Goal: Information Seeking & Learning: Learn about a topic

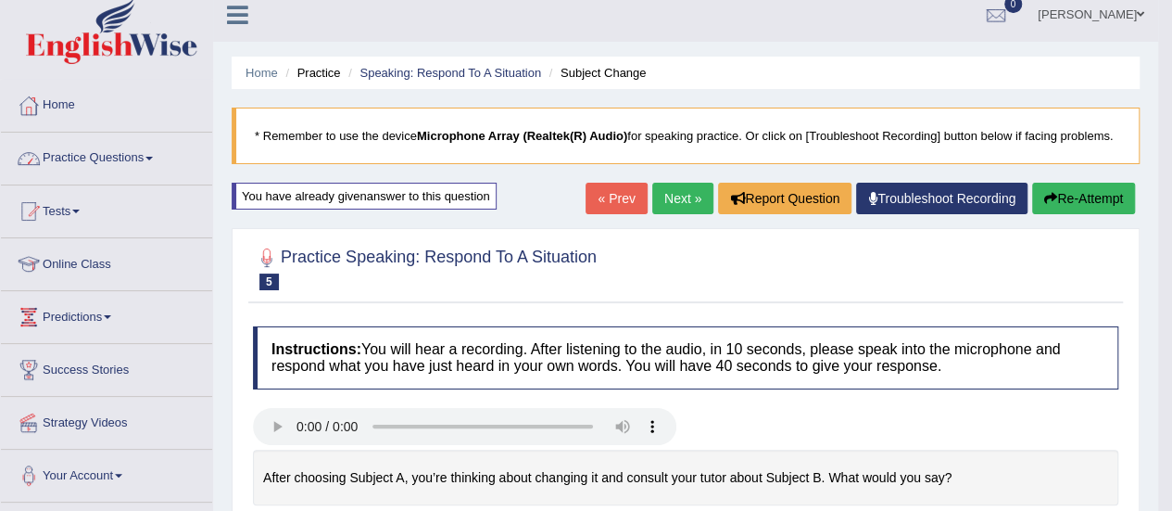
click at [133, 158] on link "Practice Questions" at bounding box center [106, 156] width 211 height 46
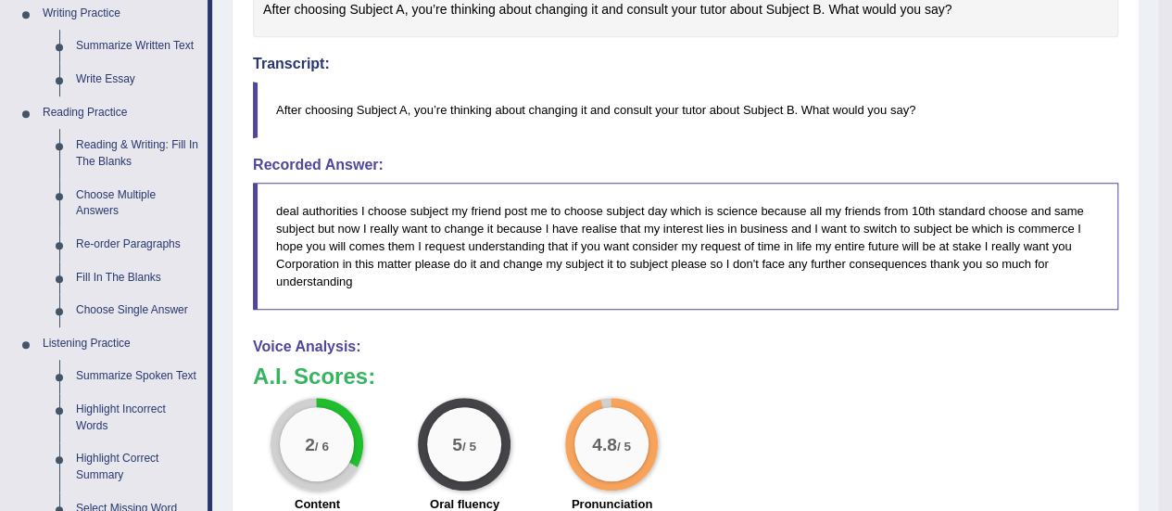
scroll to position [482, 0]
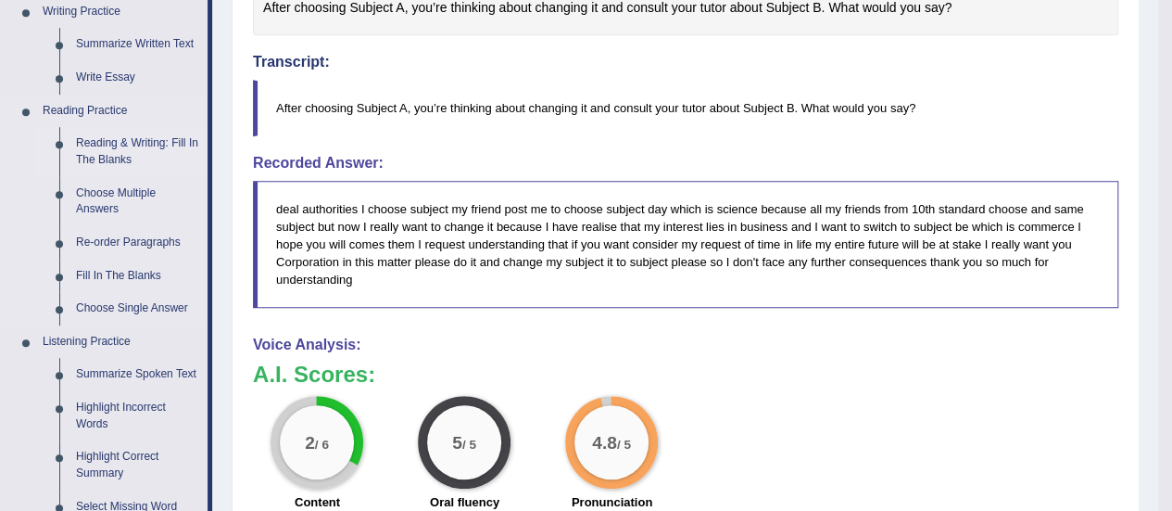
click at [107, 155] on link "Reading & Writing: Fill In The Blanks" at bounding box center [138, 151] width 140 height 49
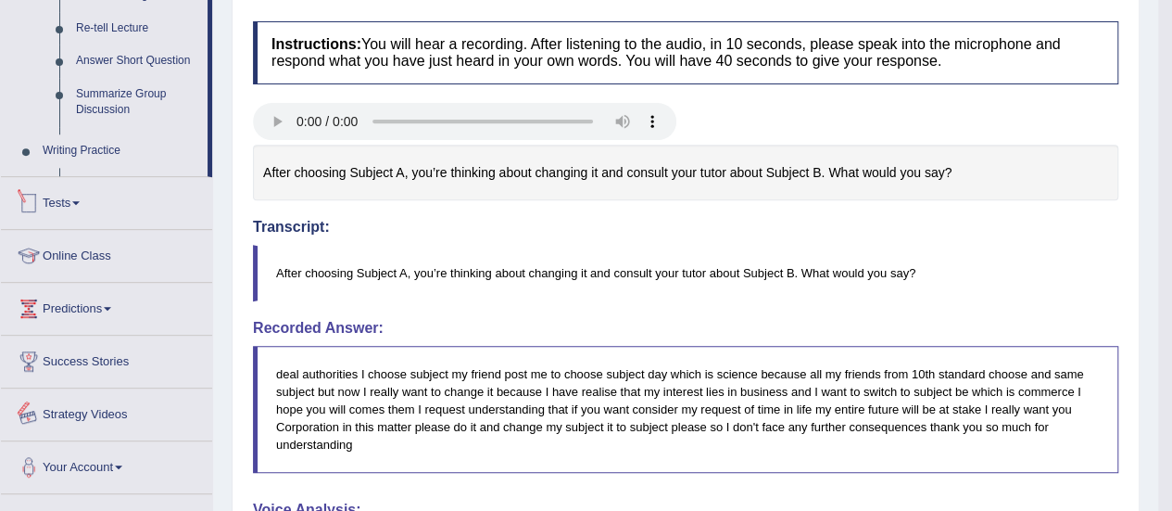
scroll to position [991, 0]
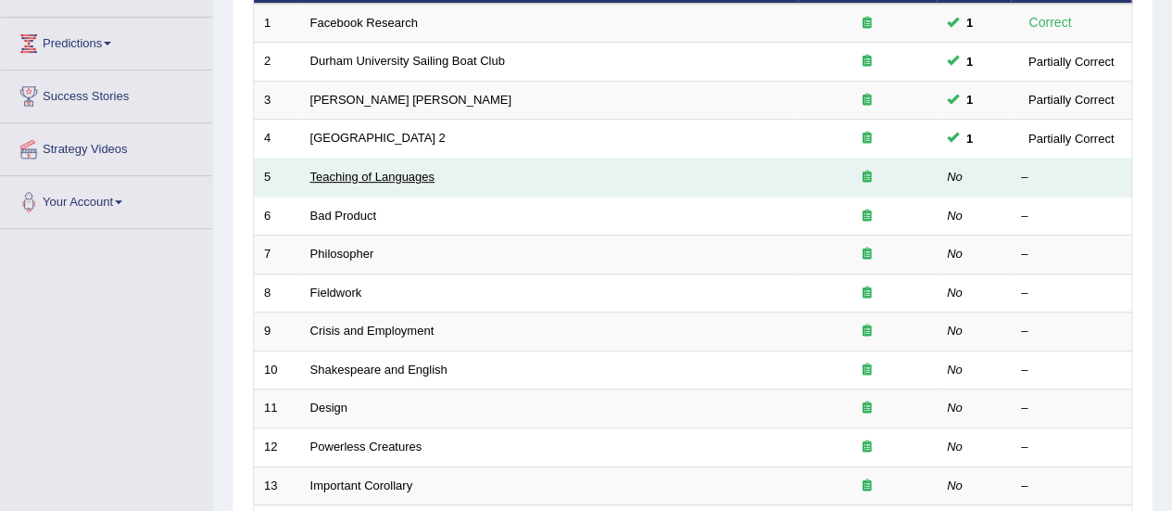
click at [384, 172] on link "Teaching of Languages" at bounding box center [372, 177] width 124 height 14
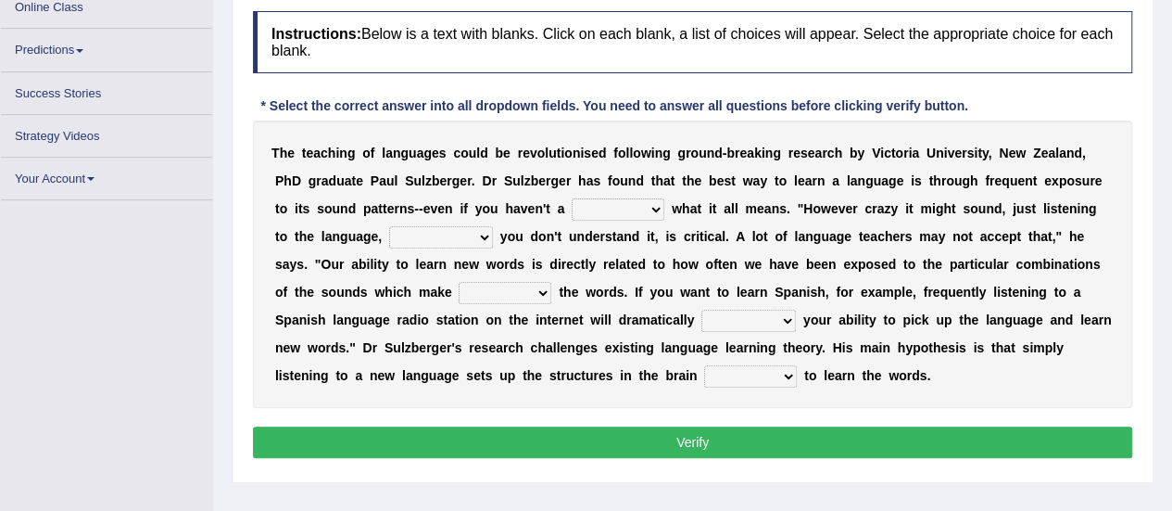
scroll to position [267, 0]
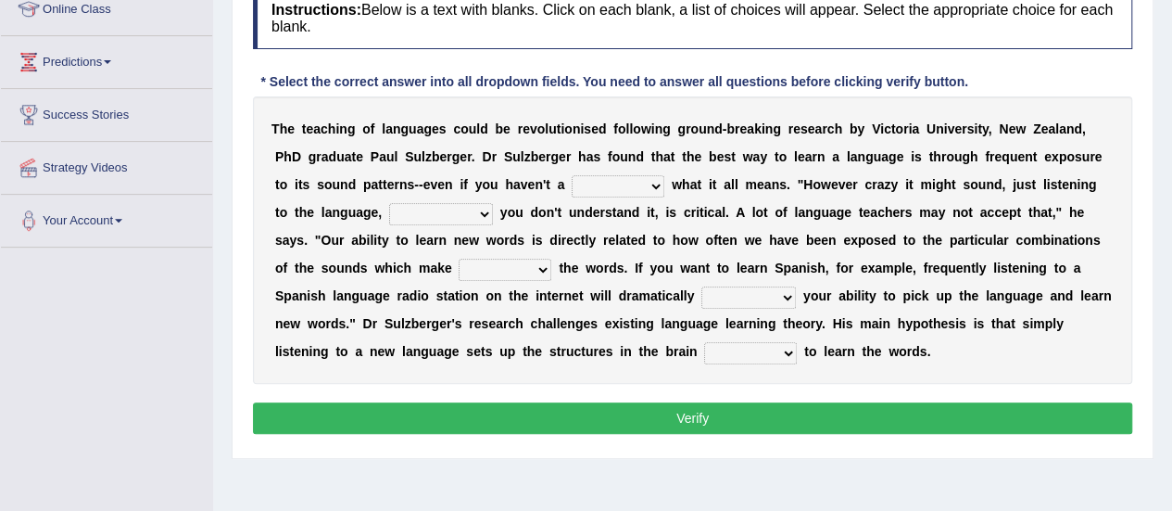
click at [654, 190] on select "dew claw clue due" at bounding box center [618, 186] width 93 height 22
select select "clue"
click at [572, 175] on select "dew claw clue due" at bounding box center [618, 186] width 93 height 22
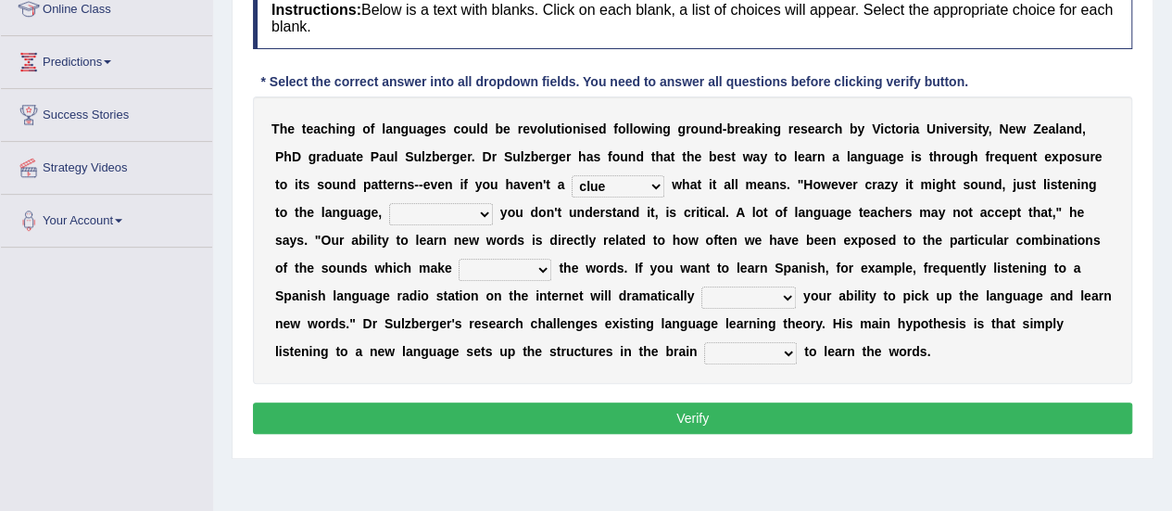
click at [463, 210] on select "but also all together even though if so" at bounding box center [441, 214] width 104 height 22
select select "even though"
click at [389, 203] on select "but also all together even though if so" at bounding box center [441, 214] width 104 height 22
click at [518, 273] on select "down up of on" at bounding box center [505, 270] width 93 height 22
select select "up"
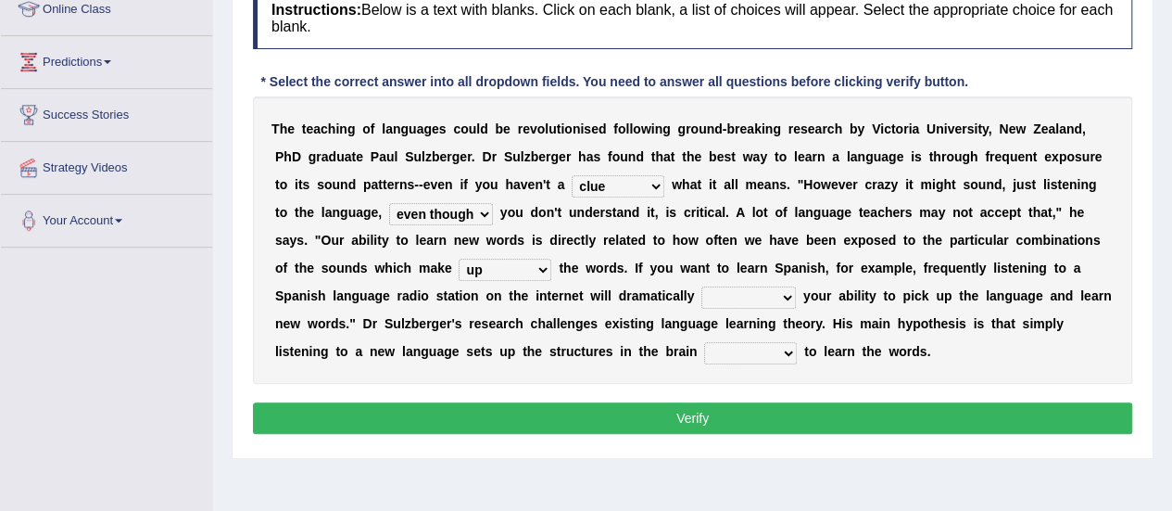
click at [459, 259] on select "down up of on" at bounding box center [505, 270] width 93 height 22
click at [769, 292] on select "evaluate exaggerate describe boost" at bounding box center [748, 297] width 95 height 22
select select "boost"
click at [701, 286] on select "evaluate exaggerate describe boost" at bounding box center [748, 297] width 95 height 22
click at [760, 350] on select "requiring required directed to require" at bounding box center [750, 353] width 93 height 22
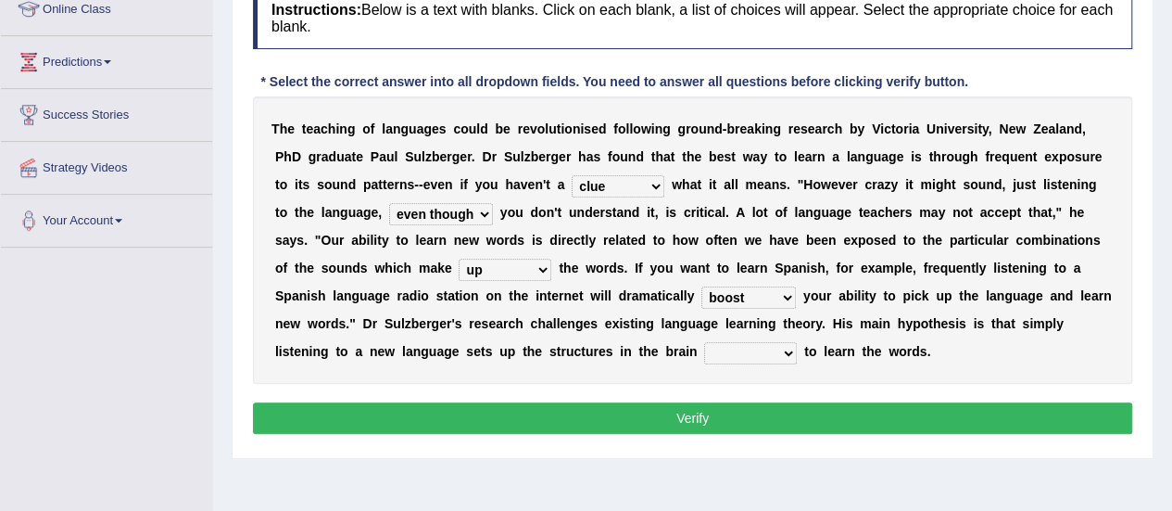
select select "required"
click at [704, 342] on select "requiring required directed to require" at bounding box center [750, 353] width 93 height 22
click at [770, 424] on button "Verify" at bounding box center [692, 418] width 879 height 32
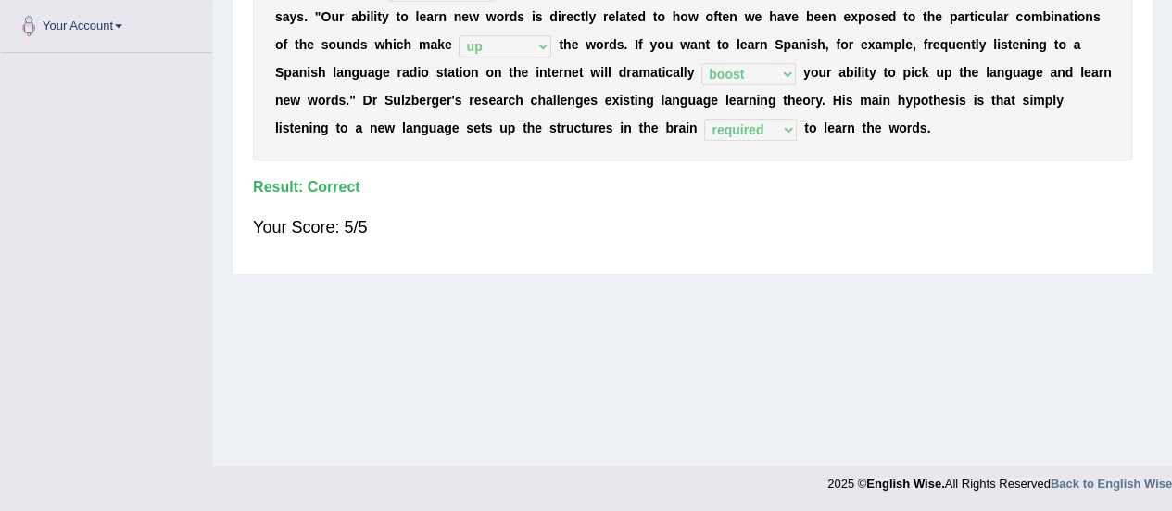
scroll to position [0, 0]
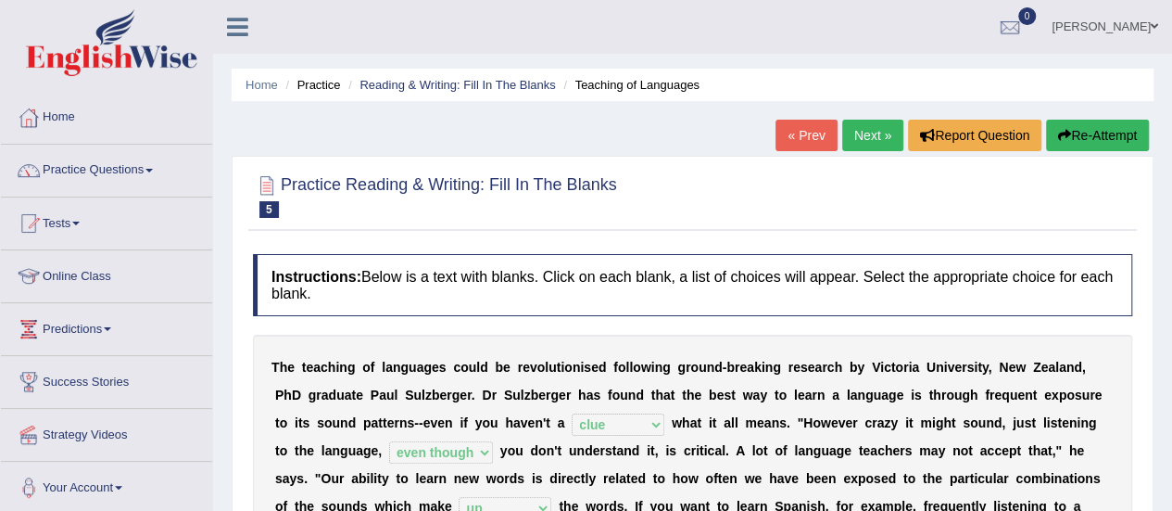
click at [879, 123] on link "Next »" at bounding box center [872, 136] width 61 height 32
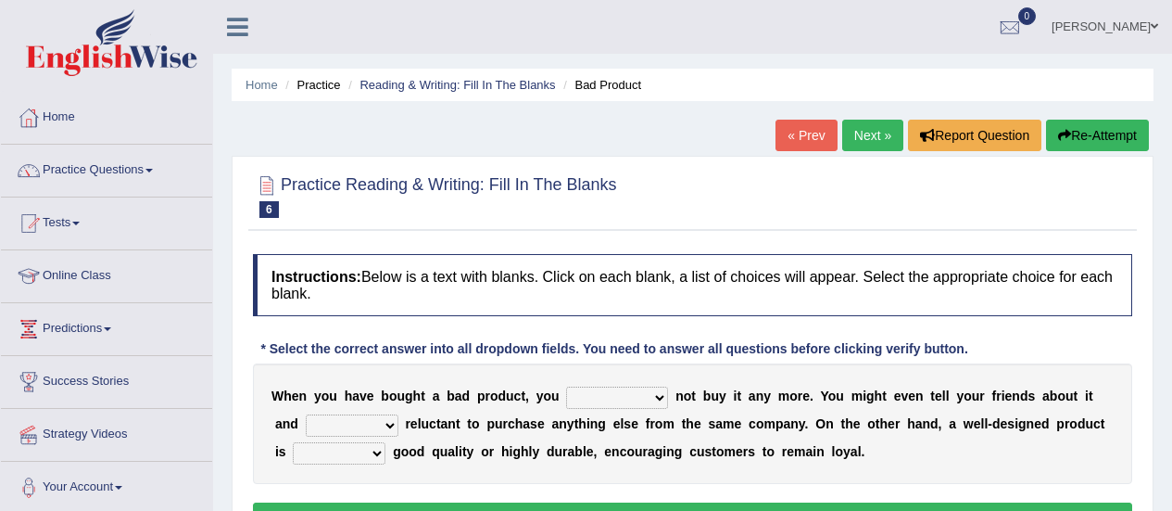
click at [636, 386] on select "would have should have should" at bounding box center [617, 397] width 102 height 22
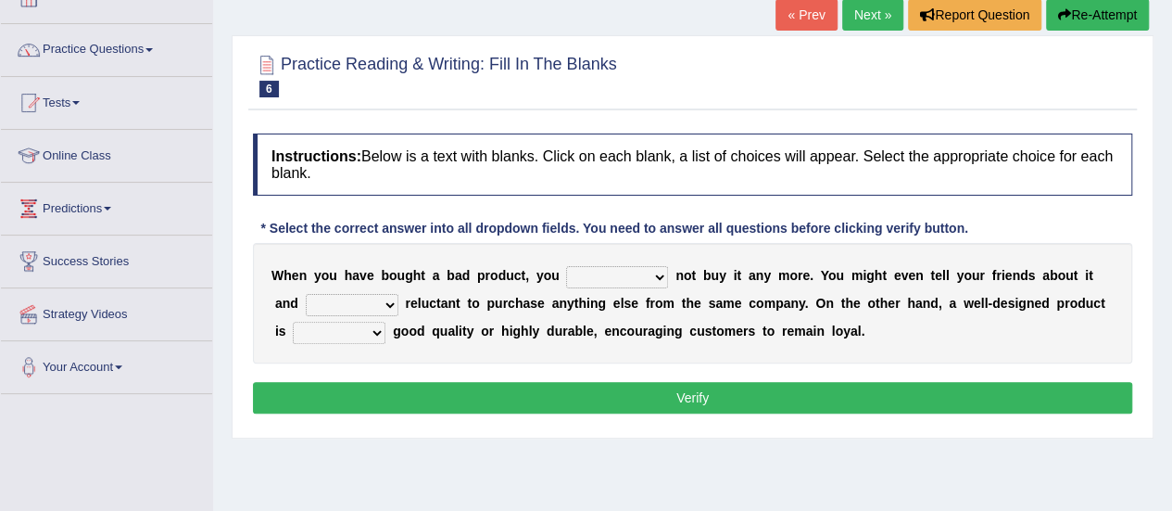
select select "should"
click at [566, 266] on select "would have should have should" at bounding box center [617, 277] width 102 height 22
click at [357, 302] on select "is are be being" at bounding box center [352, 305] width 93 height 22
select select "be"
click at [306, 294] on select "is are be being" at bounding box center [352, 305] width 93 height 22
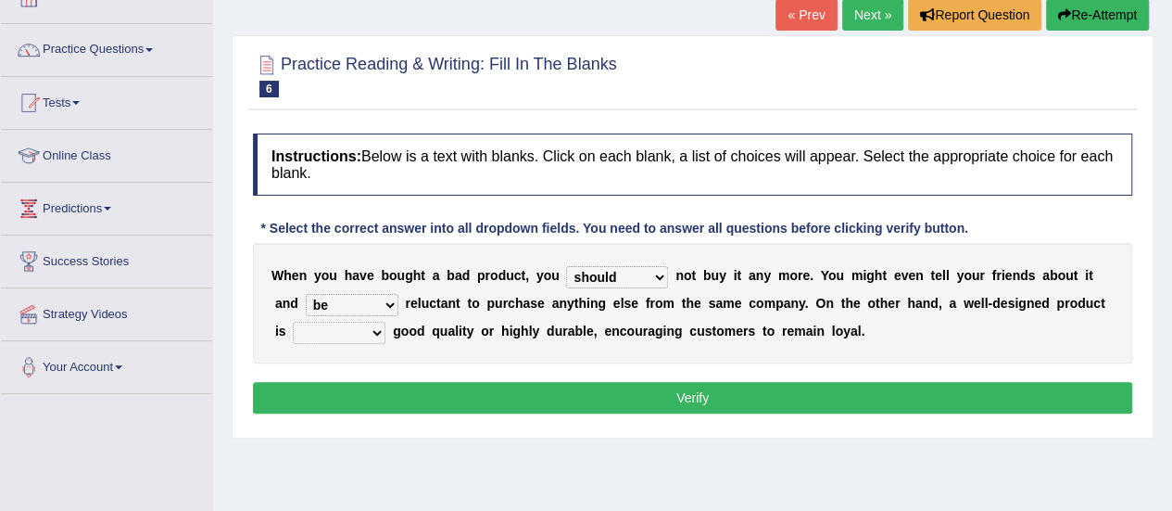
click at [336, 341] on select "both also neither either" at bounding box center [339, 333] width 93 height 22
select select "either"
click at [293, 322] on select "both also neither either" at bounding box center [339, 333] width 93 height 22
click at [550, 389] on button "Verify" at bounding box center [692, 398] width 879 height 32
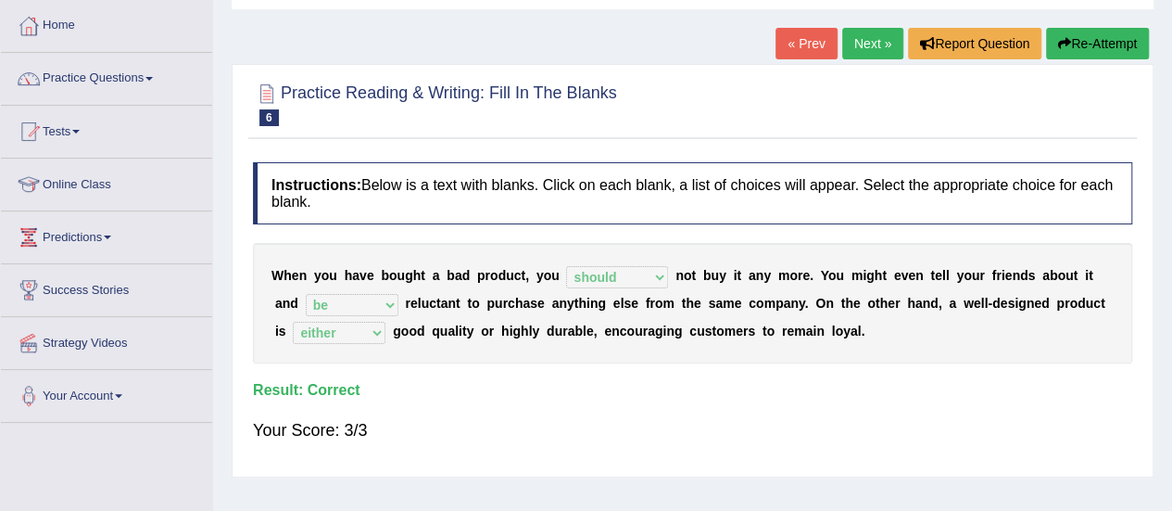
scroll to position [93, 0]
click at [146, 70] on link "Practice Questions" at bounding box center [106, 75] width 211 height 46
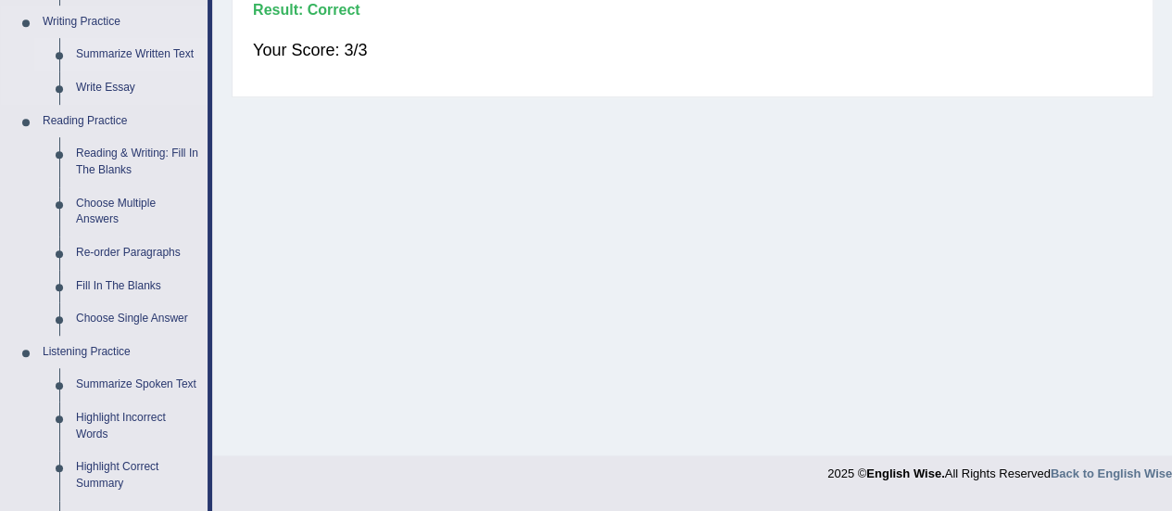
scroll to position [473, 0]
click at [113, 287] on link "Fill In The Blanks" at bounding box center [138, 285] width 140 height 33
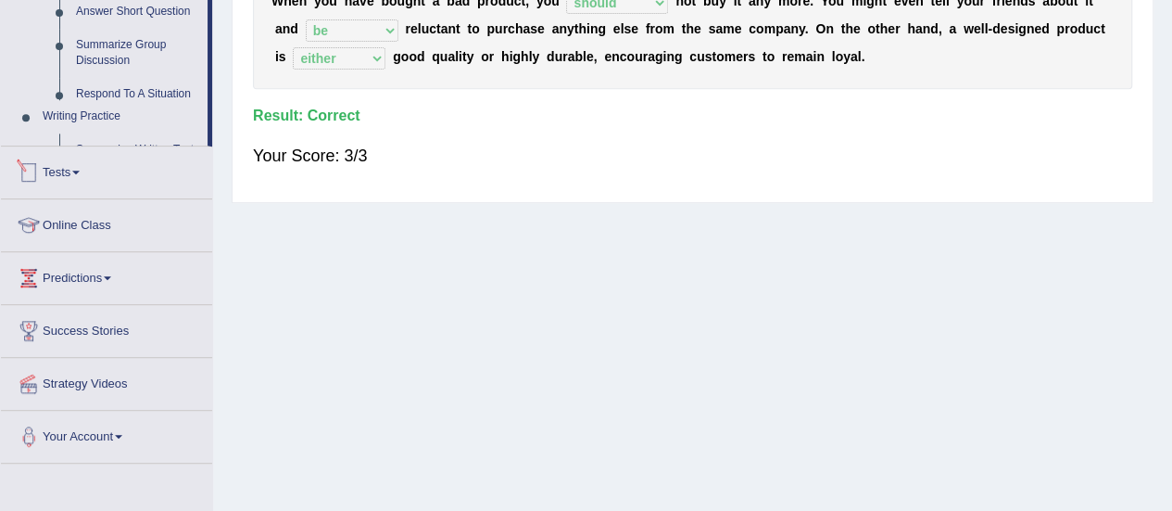
scroll to position [973, 0]
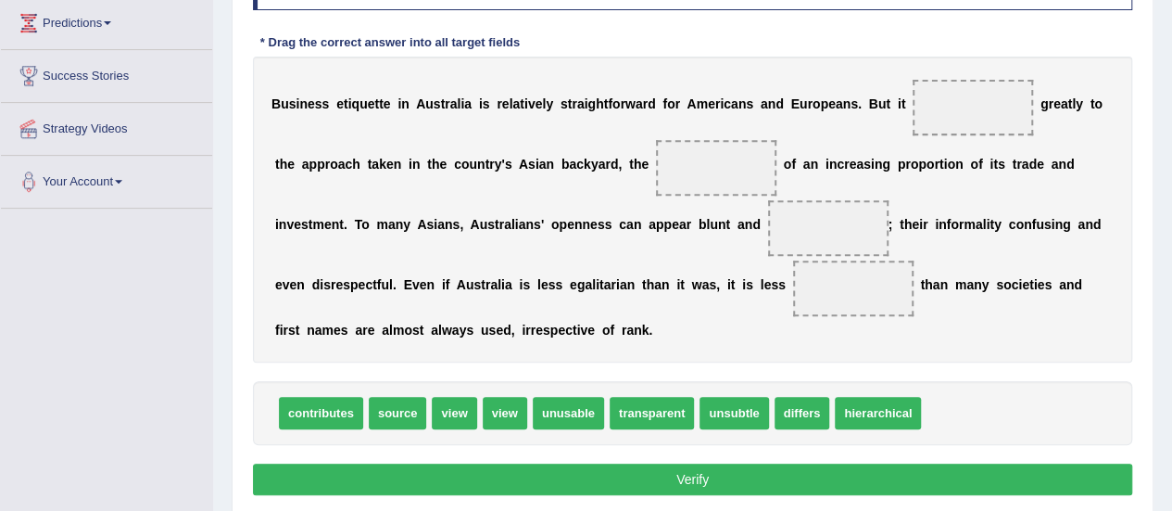
scroll to position [306, 0]
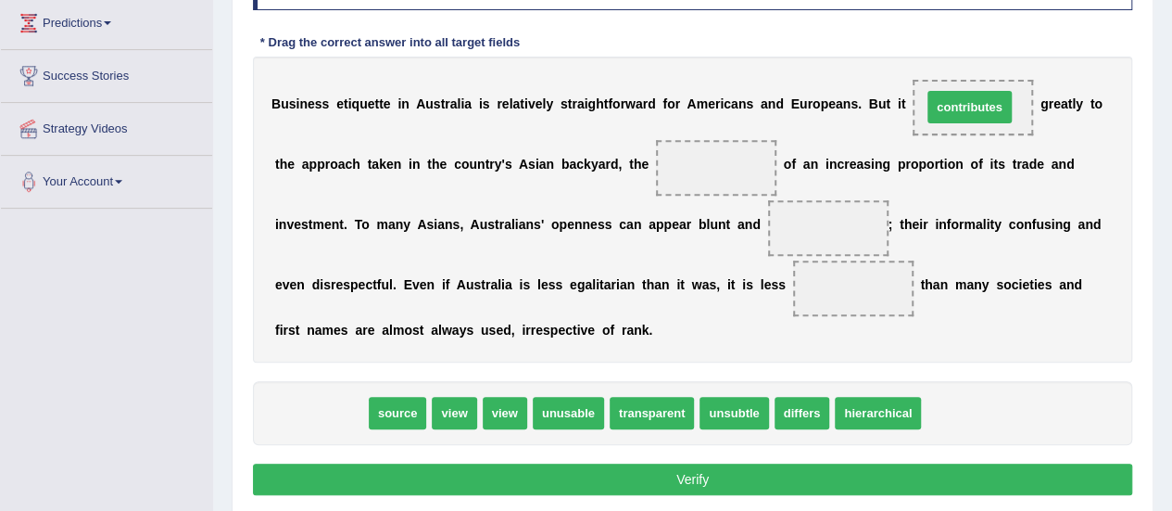
drag, startPoint x: 330, startPoint y: 404, endPoint x: 979, endPoint y: 98, distance: 717.1
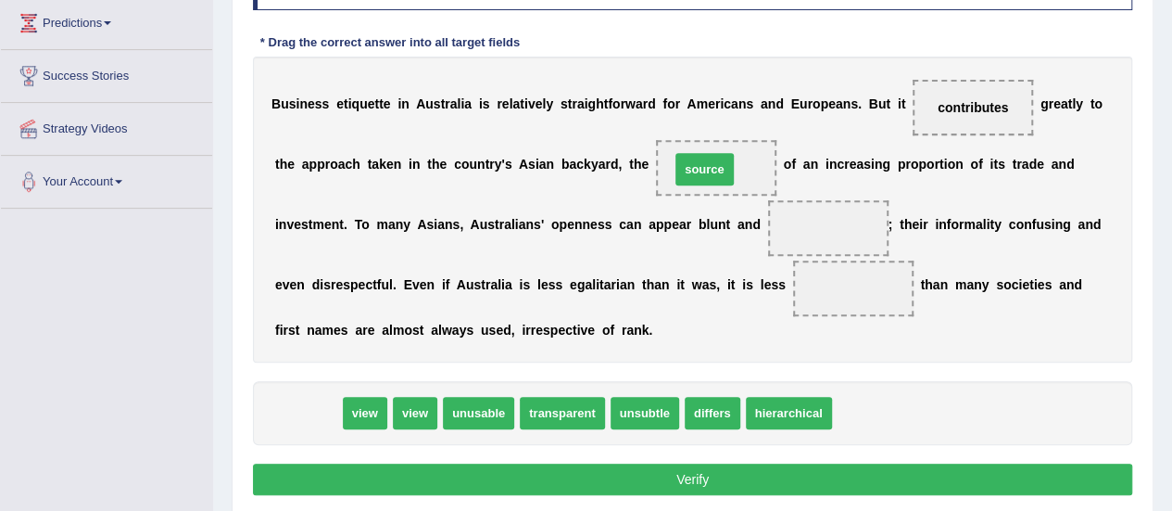
drag, startPoint x: 302, startPoint y: 404, endPoint x: 699, endPoint y: 158, distance: 466.5
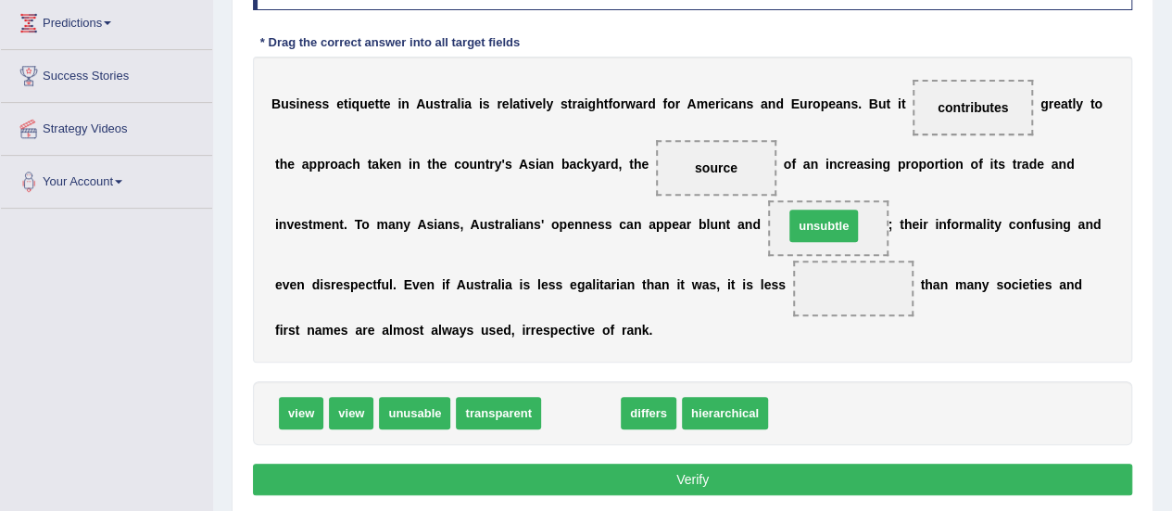
drag, startPoint x: 575, startPoint y: 412, endPoint x: 818, endPoint y: 226, distance: 306.0
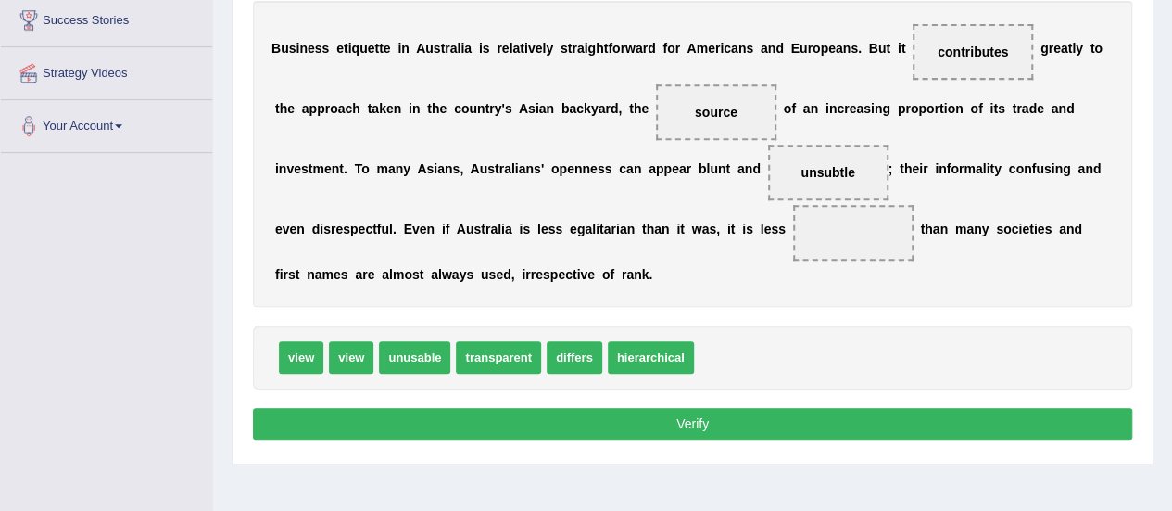
scroll to position [348, 0]
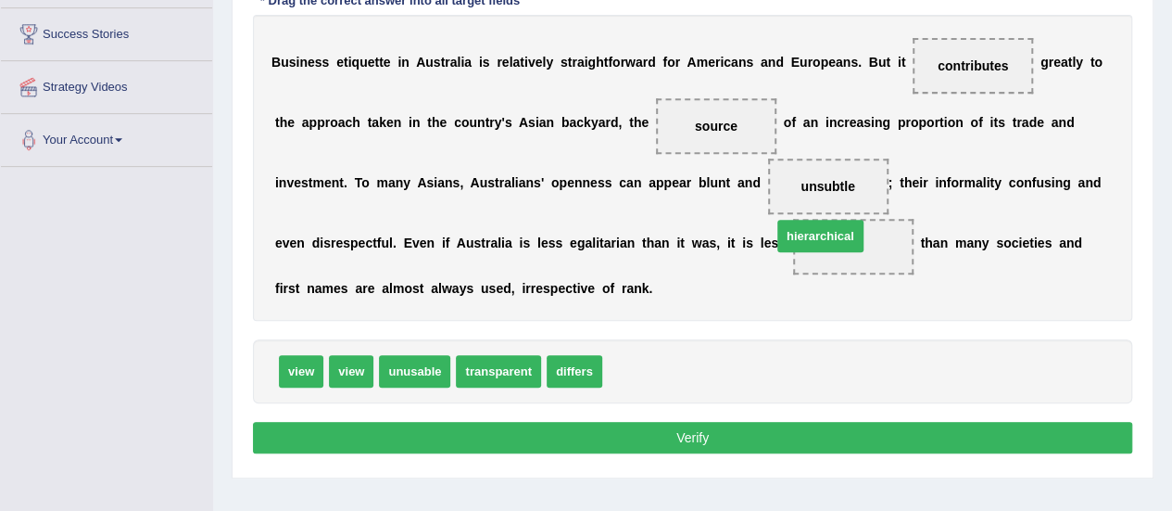
drag, startPoint x: 665, startPoint y: 366, endPoint x: 835, endPoint y: 232, distance: 216.4
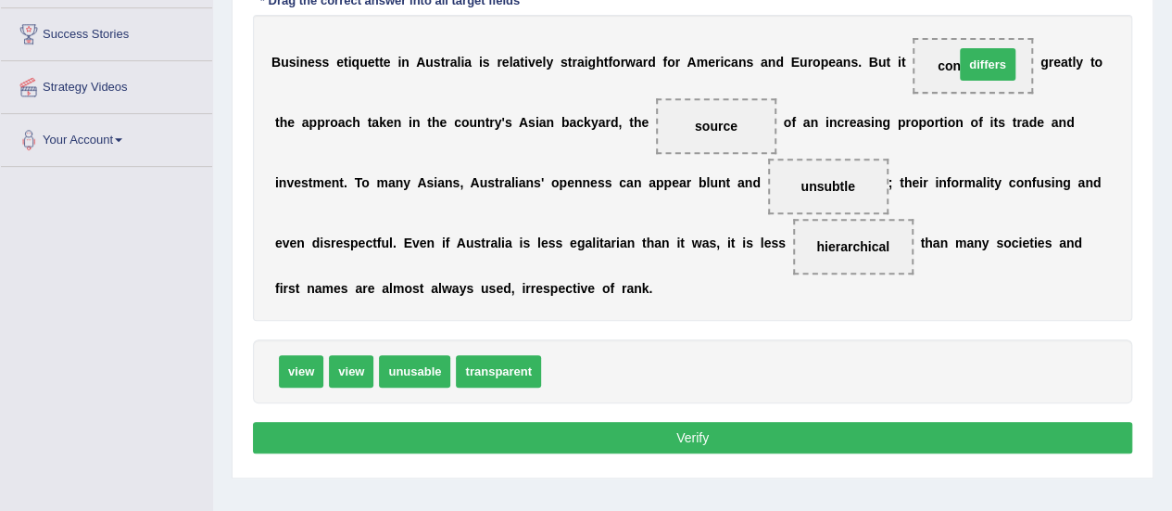
drag, startPoint x: 571, startPoint y: 372, endPoint x: 984, endPoint y: 66, distance: 514.1
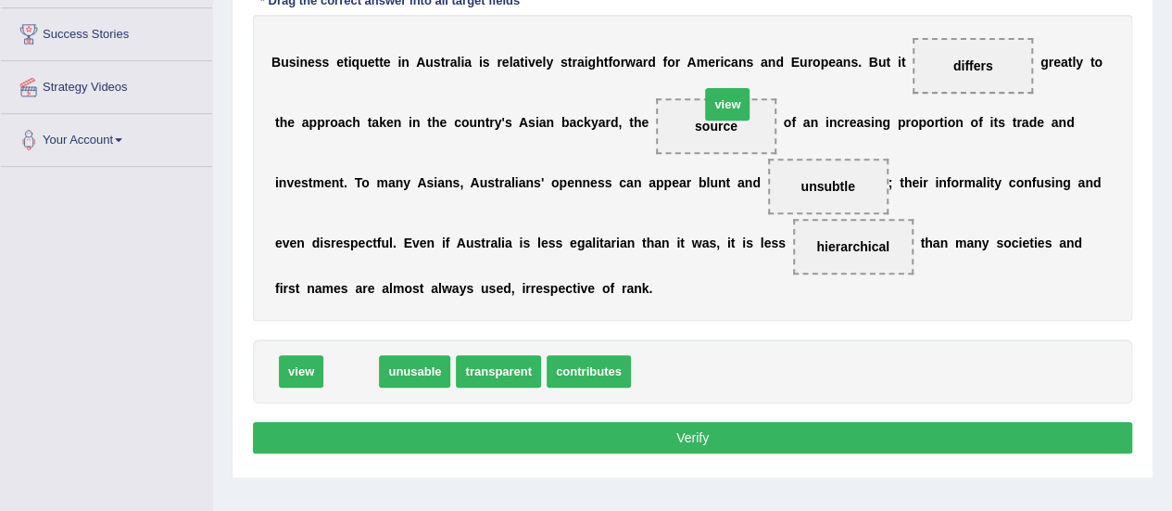
drag, startPoint x: 360, startPoint y: 362, endPoint x: 736, endPoint y: 96, distance: 460.7
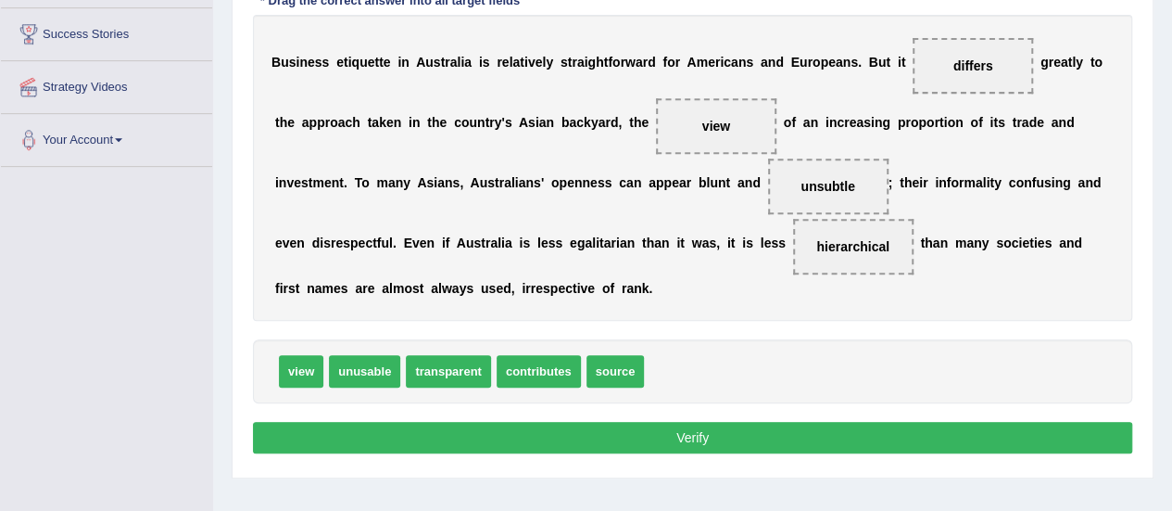
click at [682, 433] on button "Verify" at bounding box center [692, 438] width 879 height 32
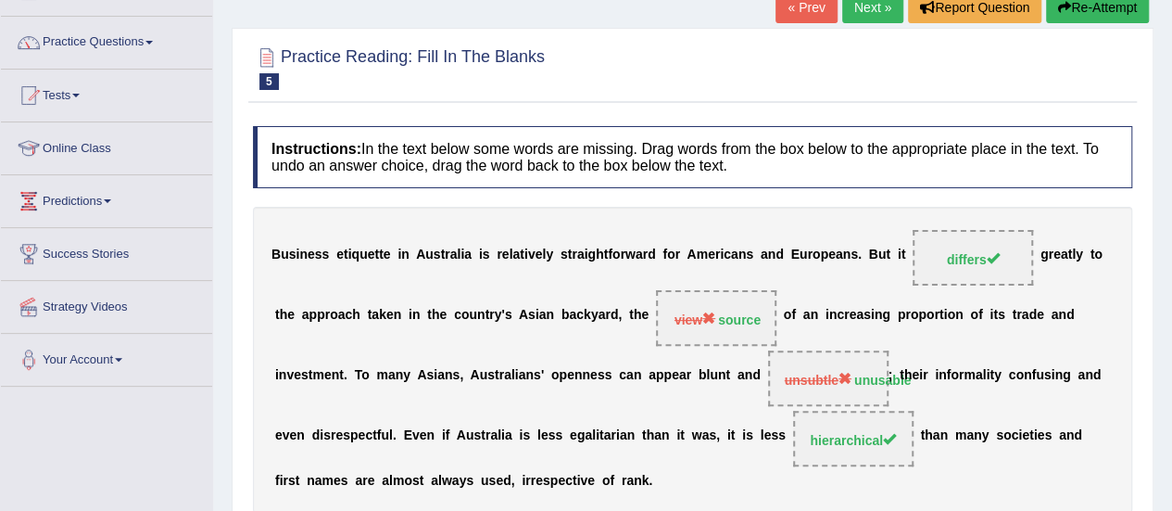
scroll to position [120, 0]
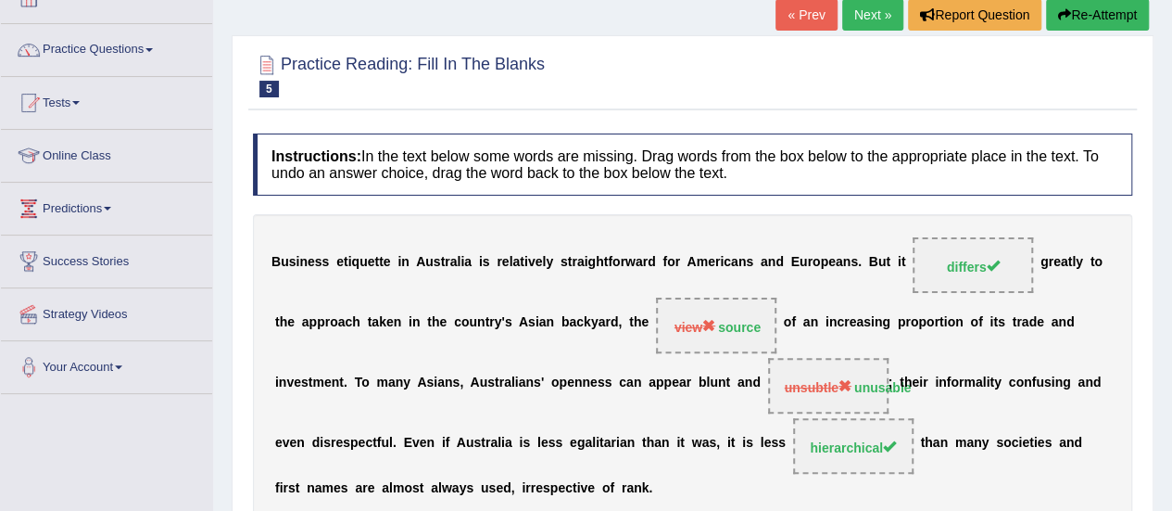
click at [883, 17] on link "Next »" at bounding box center [872, 15] width 61 height 32
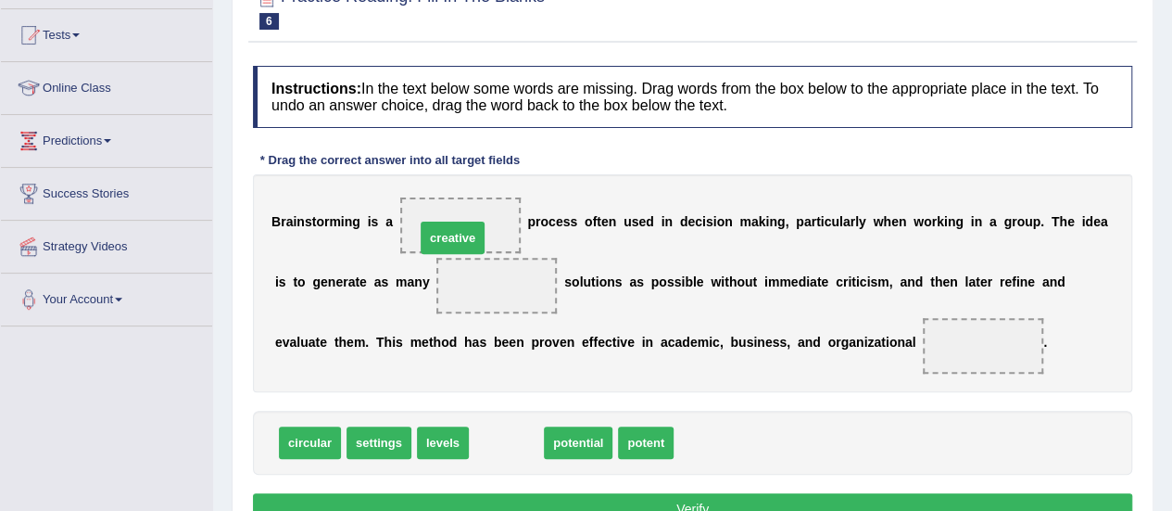
drag, startPoint x: 500, startPoint y: 433, endPoint x: 447, endPoint y: 227, distance: 212.6
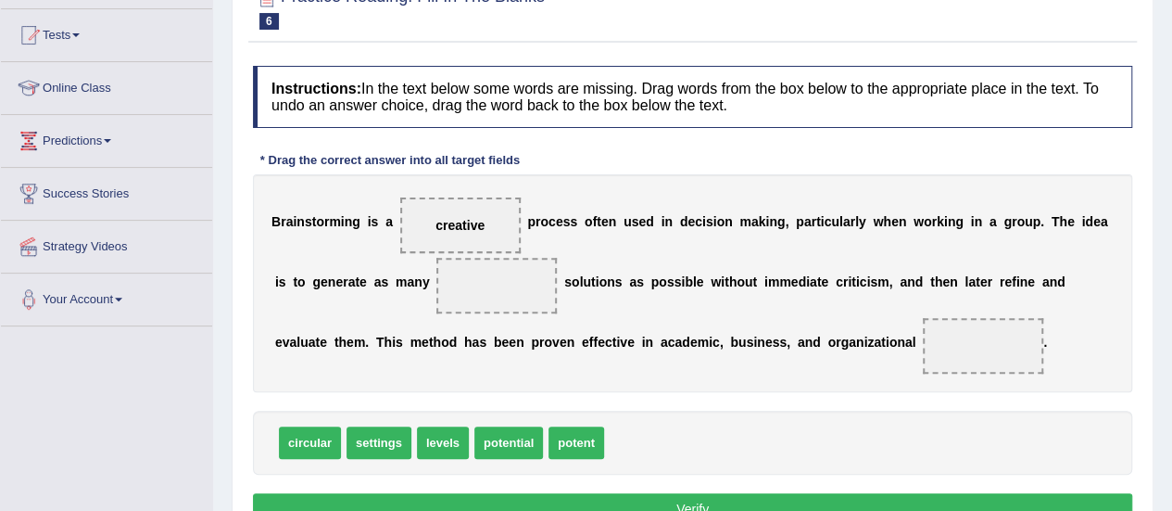
click at [575, 440] on span "potent" at bounding box center [577, 442] width 56 height 32
drag, startPoint x: 575, startPoint y: 440, endPoint x: 557, endPoint y: 292, distance: 149.3
click at [491, 227] on div "B r a i n s t o r m i n g i s a creative p r o c e s s o f t e n u s e d i n d …" at bounding box center [692, 283] width 879 height 218
drag, startPoint x: 486, startPoint y: 272, endPoint x: 471, endPoint y: 210, distance: 63.8
click at [471, 210] on div "B r a i n s t o r m i n g i s a creative p r o c e s s o f t e n u s e d i n d …" at bounding box center [692, 283] width 879 height 218
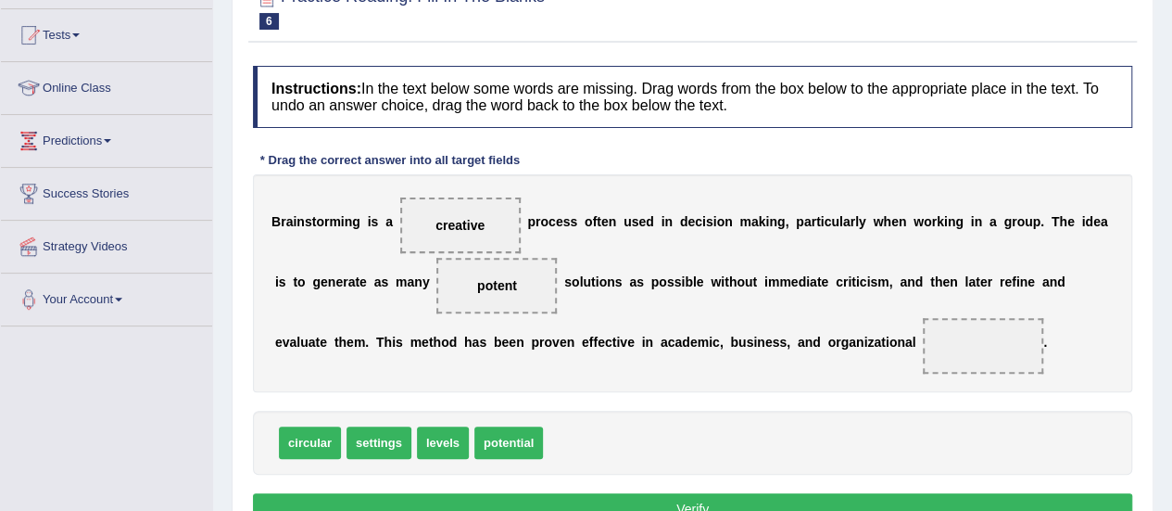
drag, startPoint x: 485, startPoint y: 272, endPoint x: 474, endPoint y: 218, distance: 54.9
click at [474, 217] on div "B r a i n s t o r m i n g i s a creative p r o c e s s o f t e n u s e d i n d …" at bounding box center [692, 283] width 879 height 218
drag, startPoint x: 476, startPoint y: 294, endPoint x: 470, endPoint y: 234, distance: 59.7
click at [470, 234] on div "B r a i n s t o r m i n g i s a creative p r o c e s s o f t e n u s e d i n d …" at bounding box center [692, 283] width 879 height 218
drag, startPoint x: 513, startPoint y: 293, endPoint x: 508, endPoint y: 158, distance: 135.4
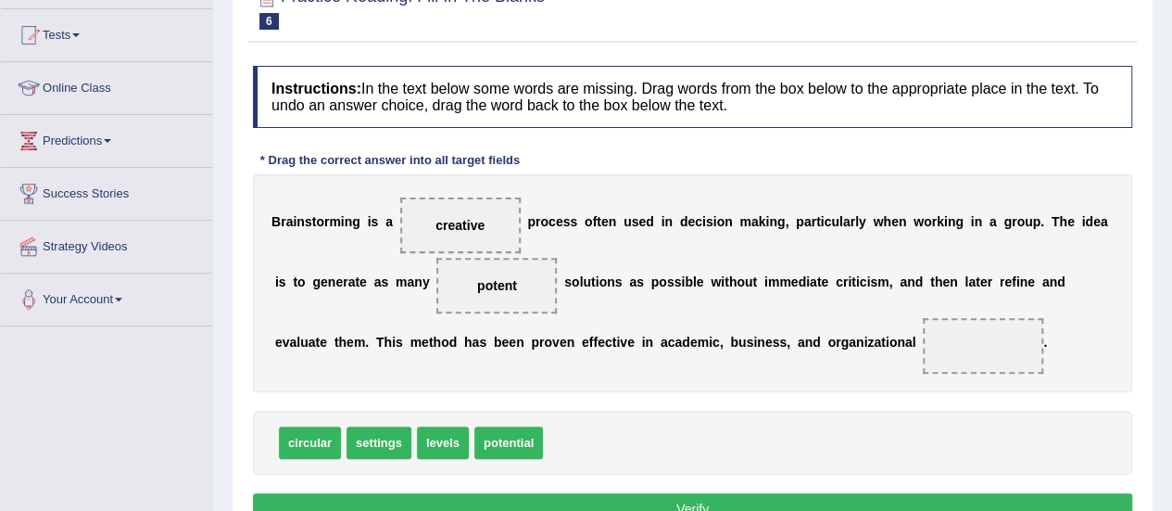
click at [508, 158] on div "Instructions: In the text below some words are missing. Drag words from the box…" at bounding box center [692, 298] width 889 height 483
drag, startPoint x: 460, startPoint y: 224, endPoint x: 613, endPoint y: 391, distance: 226.3
click at [613, 385] on span "creative" at bounding box center [590, 367] width 68 height 33
drag, startPoint x: 467, startPoint y: 225, endPoint x: 658, endPoint y: 416, distance: 270.0
drag, startPoint x: 500, startPoint y: 298, endPoint x: 471, endPoint y: 210, distance: 92.9
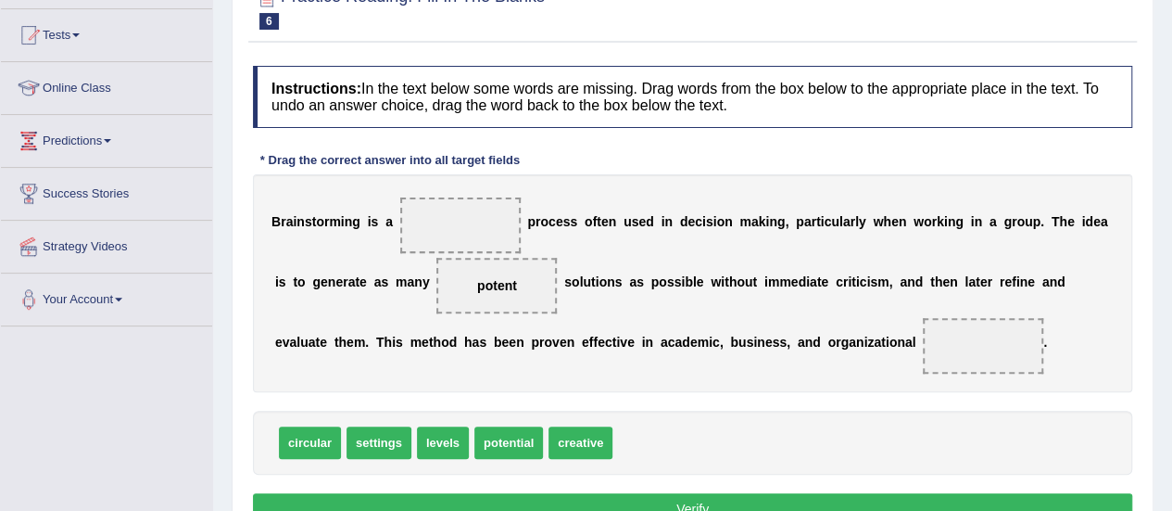
click at [471, 210] on div "B r a i n s t o r m i n g i s a p r o c e s s o f t e n u s e d i n d e c i s i…" at bounding box center [692, 283] width 879 height 218
drag, startPoint x: 508, startPoint y: 284, endPoint x: 457, endPoint y: 214, distance: 86.9
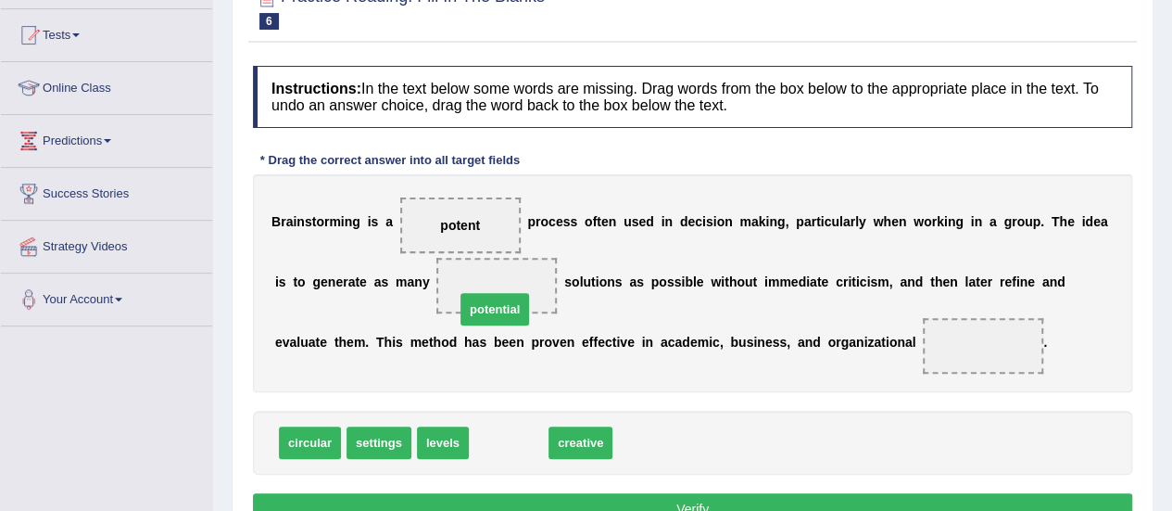
drag, startPoint x: 519, startPoint y: 434, endPoint x: 499, endPoint y: 297, distance: 137.6
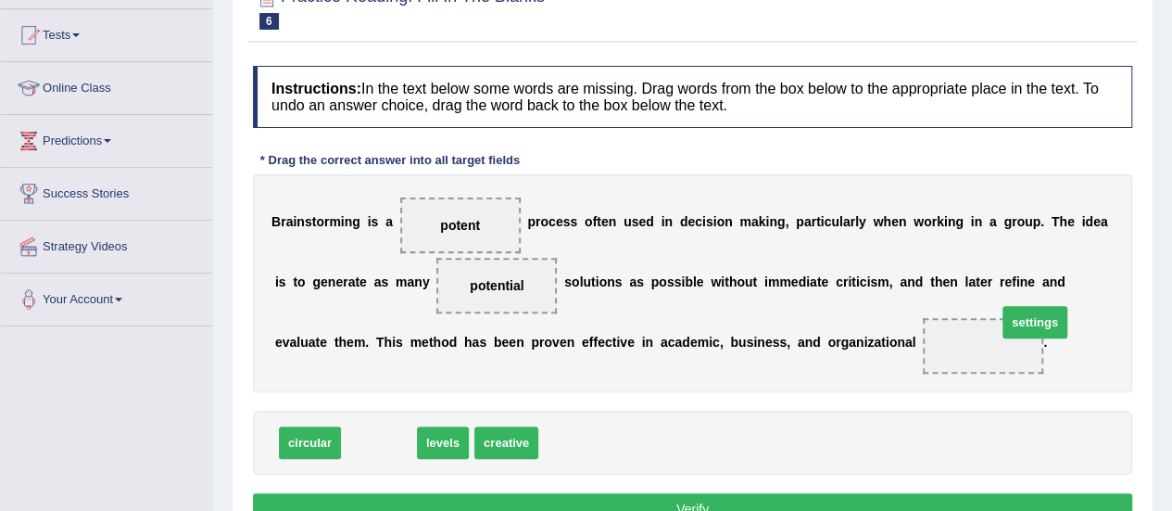
drag, startPoint x: 363, startPoint y: 436, endPoint x: 993, endPoint y: 325, distance: 639.7
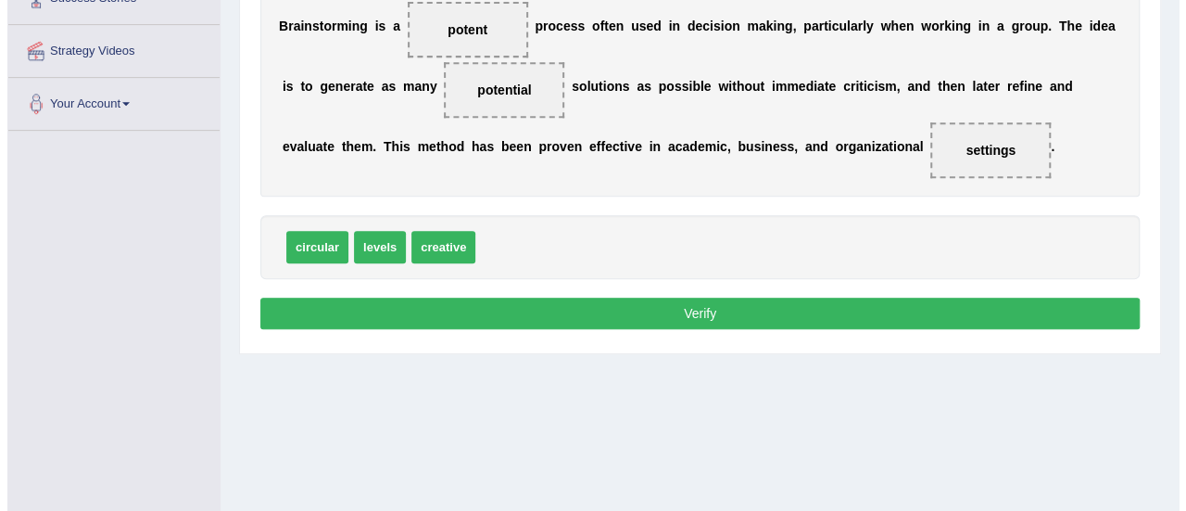
scroll to position [383, 0]
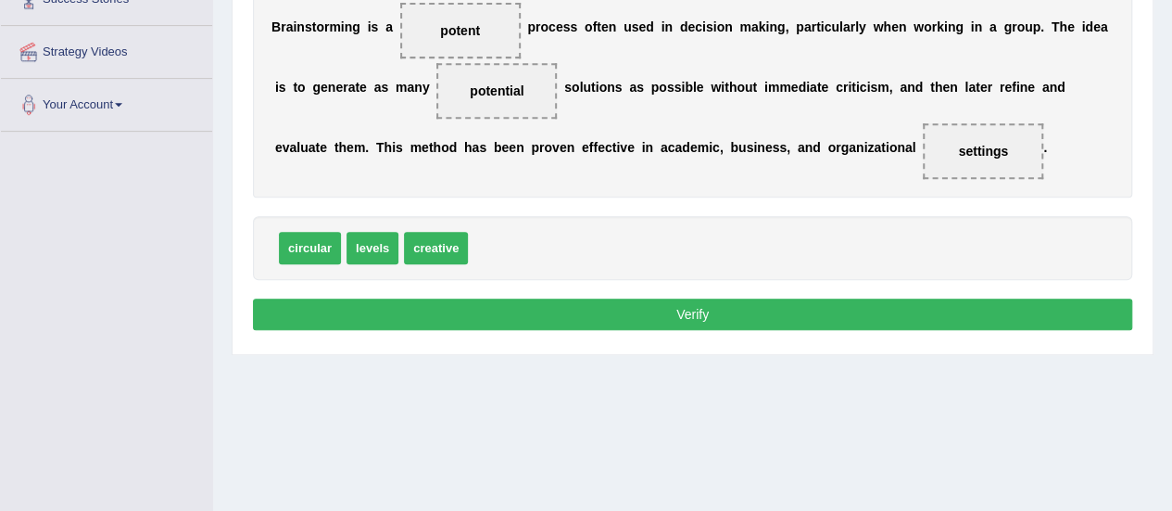
click at [873, 301] on button "Verify" at bounding box center [692, 314] width 879 height 32
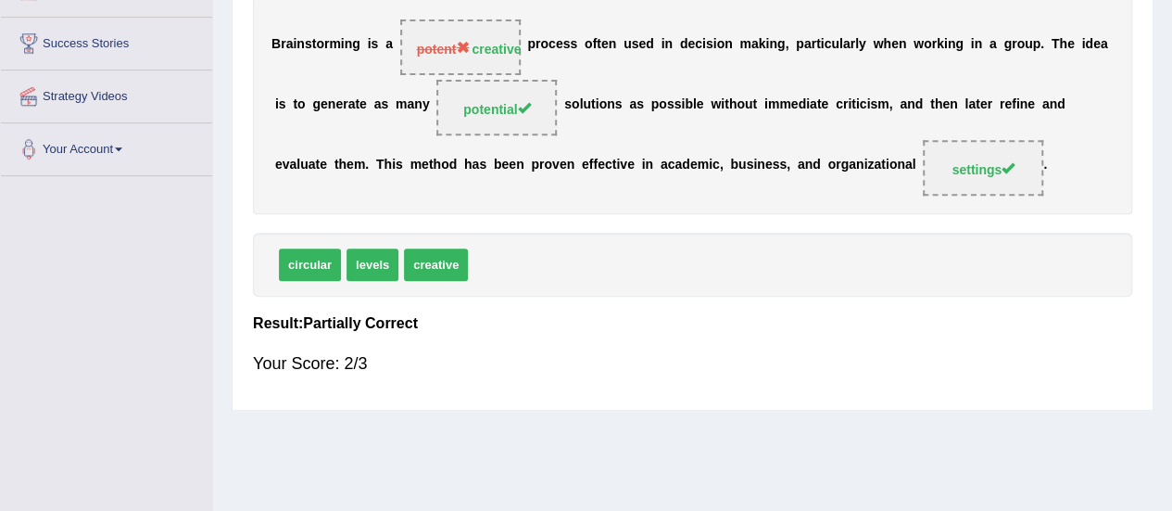
scroll to position [0, 0]
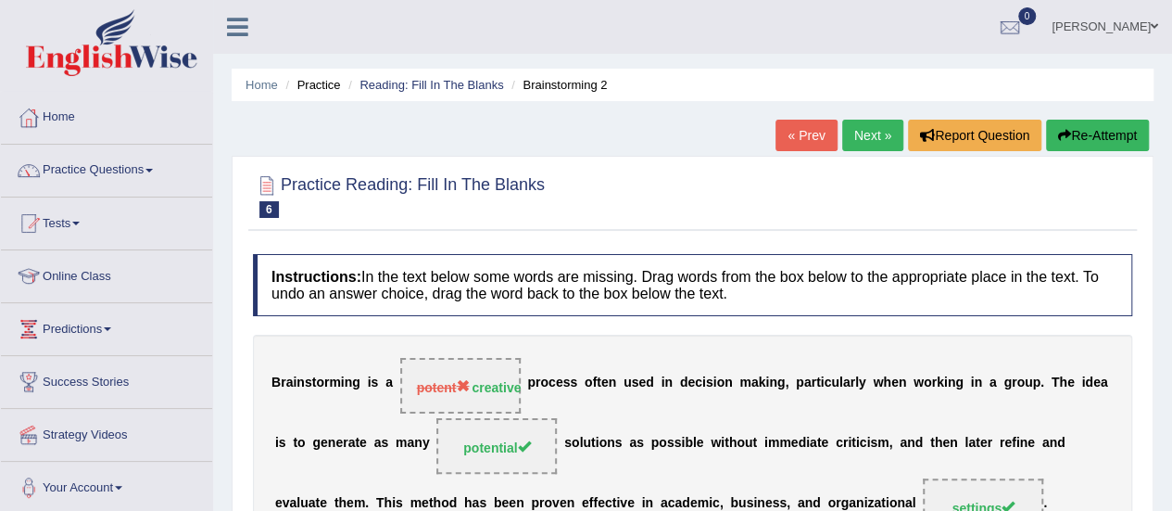
click at [877, 125] on link "Next »" at bounding box center [872, 136] width 61 height 32
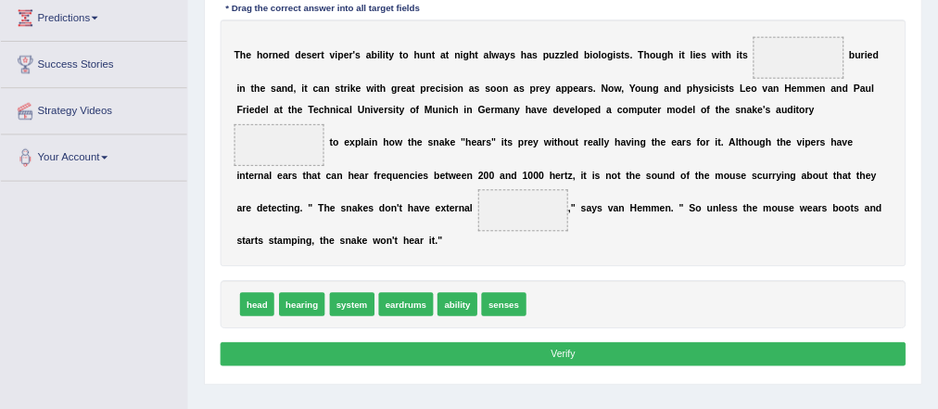
scroll to position [309, 0]
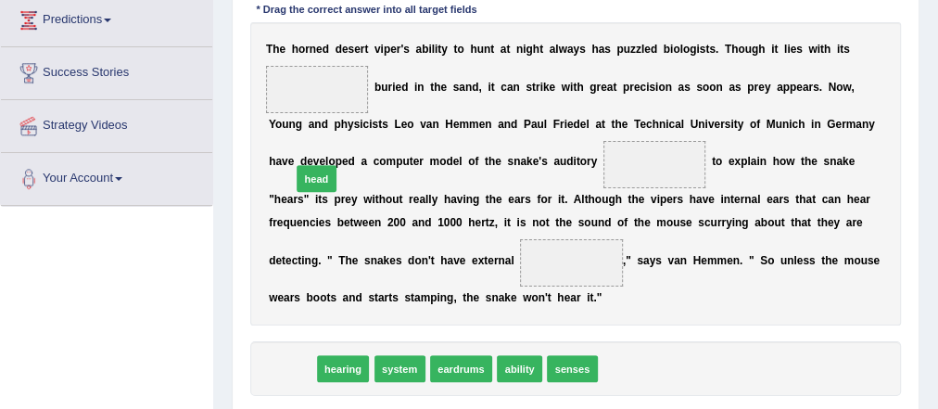
drag, startPoint x: 278, startPoint y: 373, endPoint x: 307, endPoint y: 150, distance: 225.2
click at [307, 150] on div "Instructions: In the text below some words are missing. Drag words from the box…" at bounding box center [575, 186] width 659 height 529
drag, startPoint x: 291, startPoint y: 349, endPoint x: 329, endPoint y: 191, distance: 163.0
click at [329, 191] on div "Instructions: In the text below some words are missing. Drag words from the box…" at bounding box center [575, 186] width 659 height 529
drag, startPoint x: 294, startPoint y: 376, endPoint x: 314, endPoint y: 130, distance: 247.3
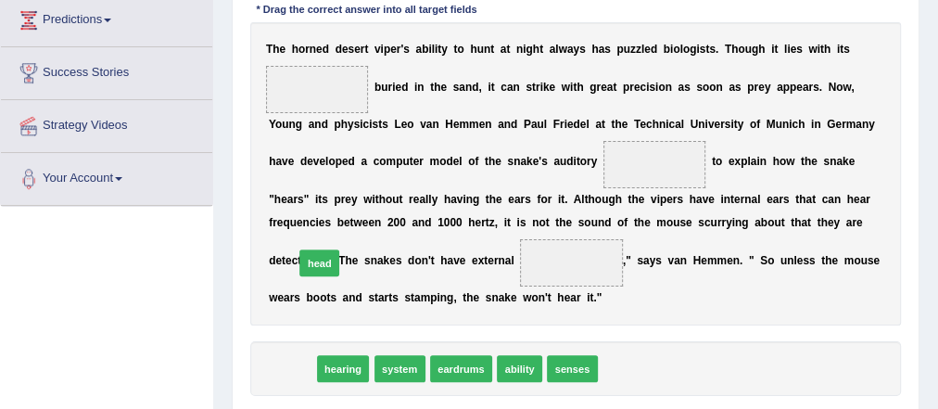
click at [320, 176] on div "Instructions: In the text below some words are missing. Drag words from the box…" at bounding box center [575, 186] width 659 height 529
drag, startPoint x: 290, startPoint y: 360, endPoint x: 341, endPoint y: 44, distance: 320.1
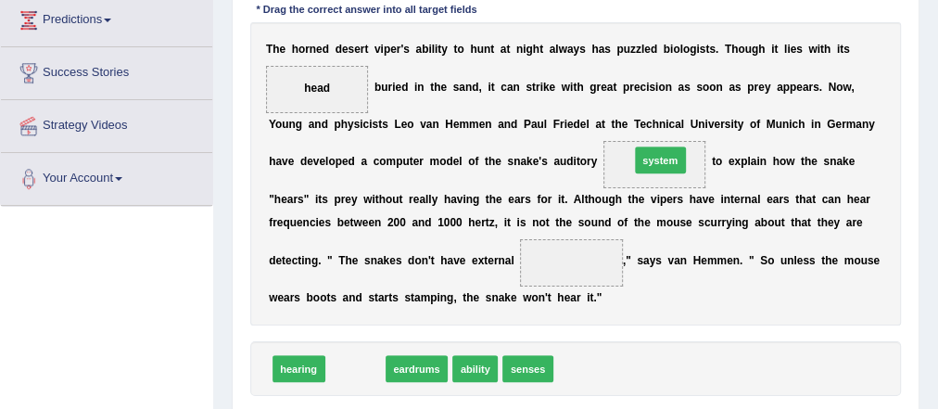
drag, startPoint x: 348, startPoint y: 363, endPoint x: 707, endPoint y: 120, distance: 433.1
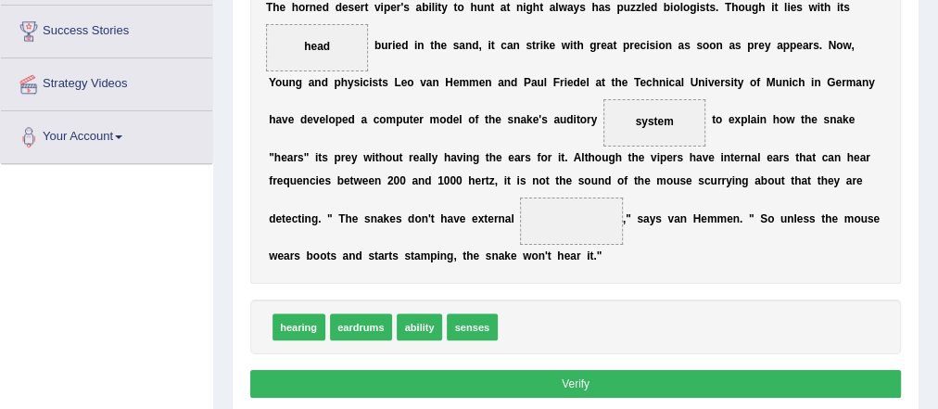
scroll to position [350, 0]
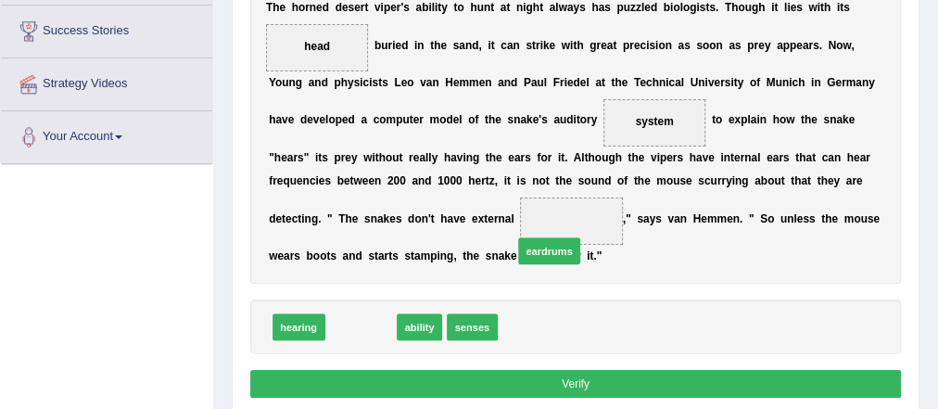
drag, startPoint x: 349, startPoint y: 322, endPoint x: 593, endPoint y: 223, distance: 262.8
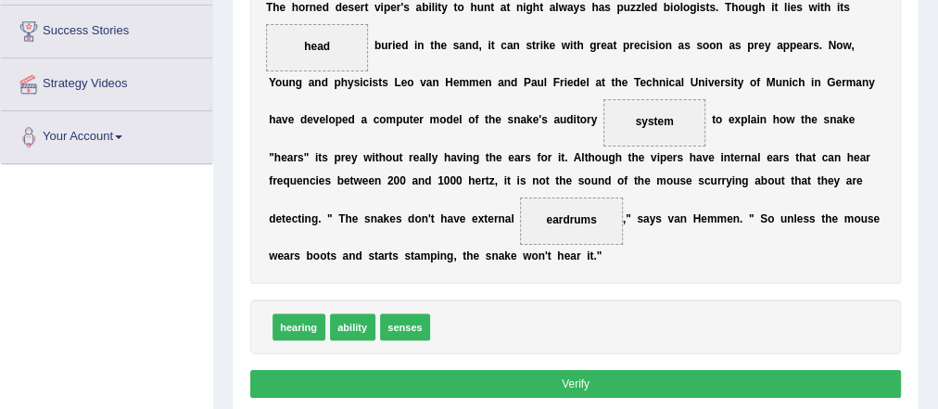
click at [832, 236] on div "T h e h o r n e d d e s e r t v i p e r ' s a b i l i t y t o h u n t a t n i g…" at bounding box center [575, 133] width 651 height 304
drag, startPoint x: 670, startPoint y: 364, endPoint x: 670, endPoint y: 384, distance: 19.5
click at [670, 384] on div "Instructions: In the text below some words are missing. Drag words from the box…" at bounding box center [575, 144] width 659 height 529
click at [670, 384] on button "Verify" at bounding box center [575, 383] width 651 height 27
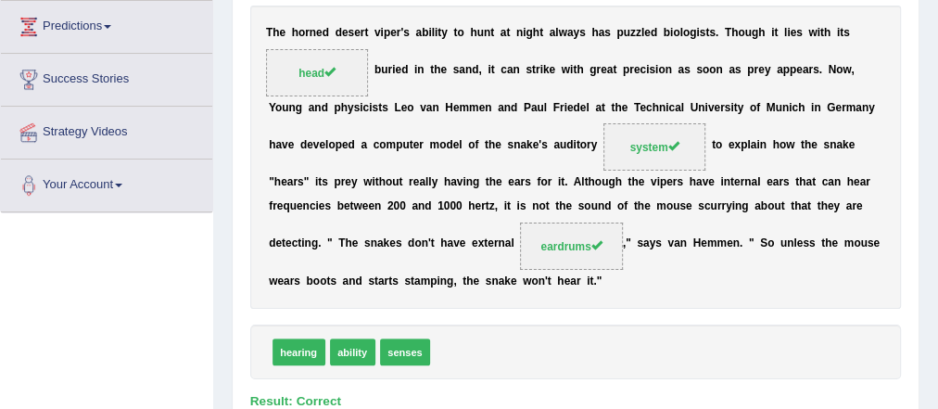
scroll to position [0, 0]
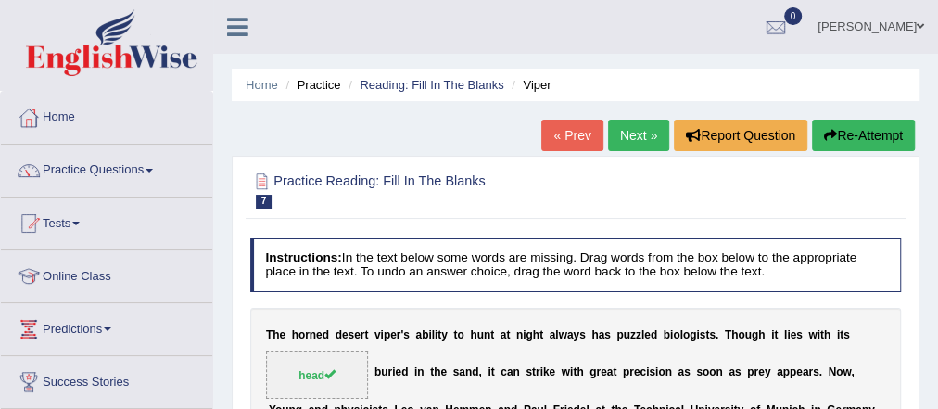
click at [121, 171] on link "Practice Questions" at bounding box center [106, 168] width 211 height 46
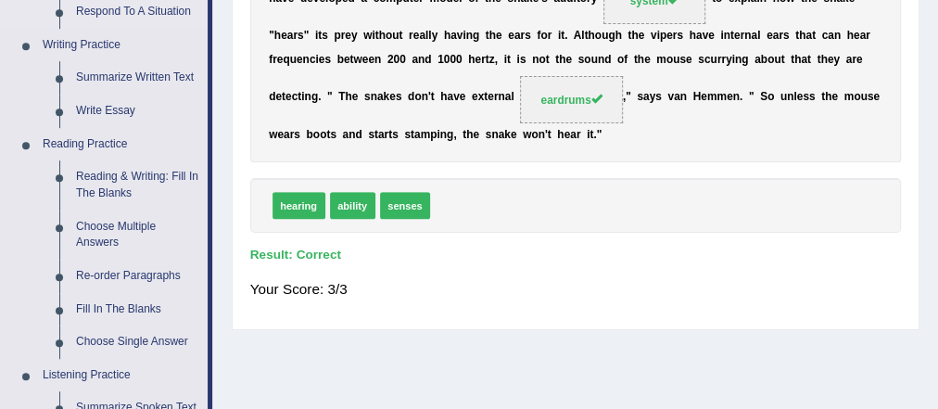
scroll to position [466, 0]
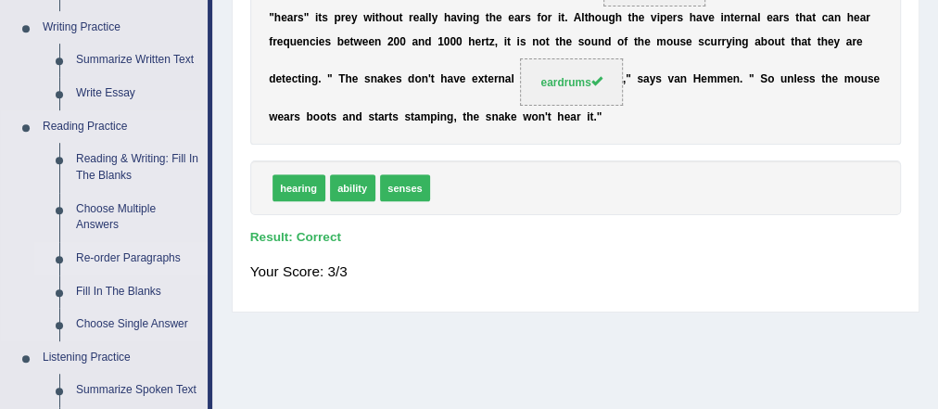
click at [134, 256] on link "Re-order Paragraphs" at bounding box center [138, 258] width 140 height 33
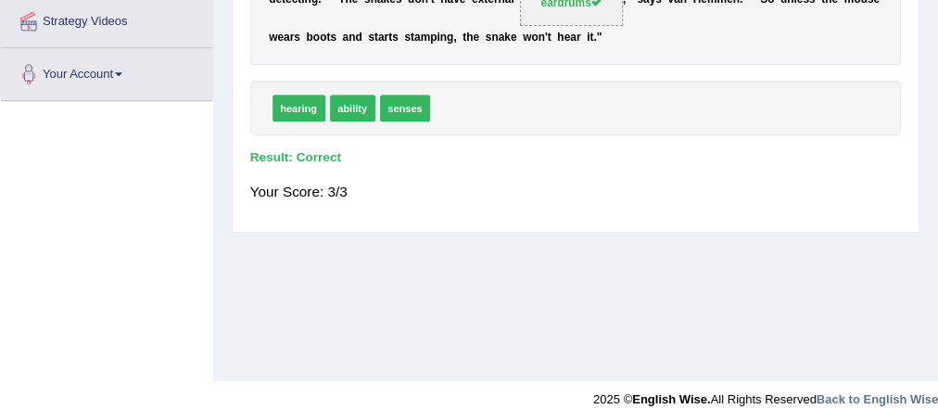
scroll to position [1092, 0]
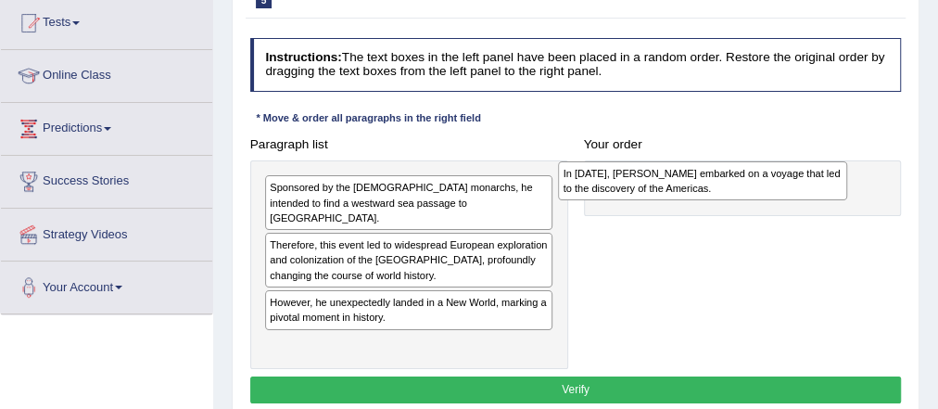
drag, startPoint x: 398, startPoint y: 346, endPoint x: 749, endPoint y: 199, distance: 380.5
click at [749, 199] on div "Paragraph list Sponsored by the Spanish monarchs, he intended to find a westwar…" at bounding box center [575, 250] width 667 height 238
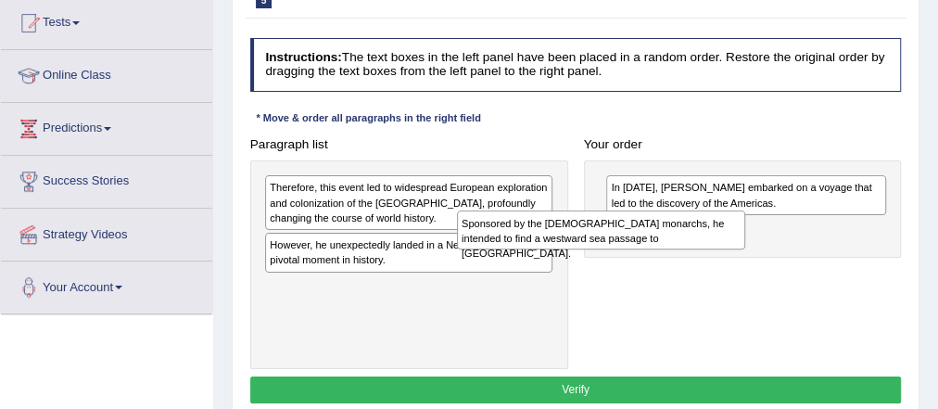
drag, startPoint x: 505, startPoint y: 195, endPoint x: 733, endPoint y: 229, distance: 230.5
click at [733, 229] on div "Sponsored by the [DEMOGRAPHIC_DATA] monarchs, he intended to find a westward se…" at bounding box center [601, 229] width 288 height 39
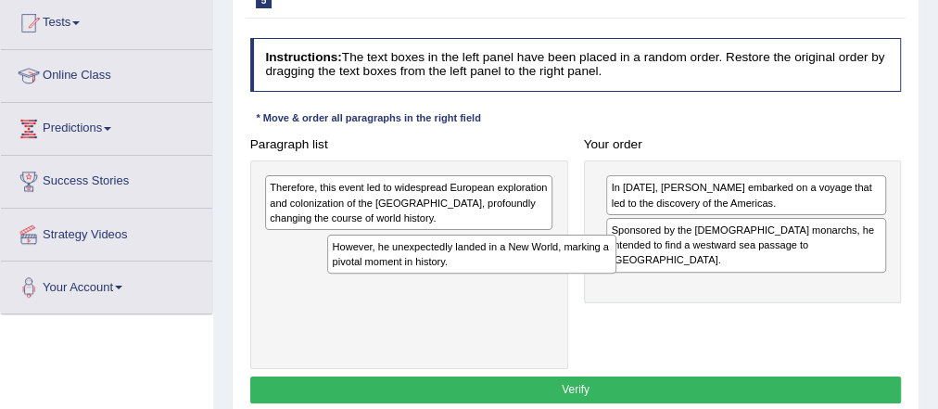
drag, startPoint x: 538, startPoint y: 250, endPoint x: 749, endPoint y: 261, distance: 210.7
click at [749, 261] on div "Paragraph list Therefore, this event led to widespread European exploration and…" at bounding box center [575, 250] width 667 height 238
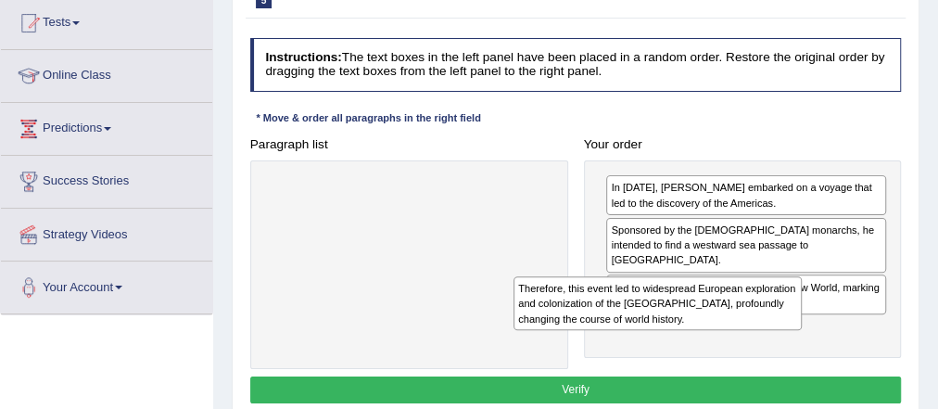
drag, startPoint x: 472, startPoint y: 192, endPoint x: 783, endPoint y: 317, distance: 335.6
click at [783, 317] on div "Therefore, this event led to widespread European exploration and colonization o…" at bounding box center [657, 303] width 288 height 54
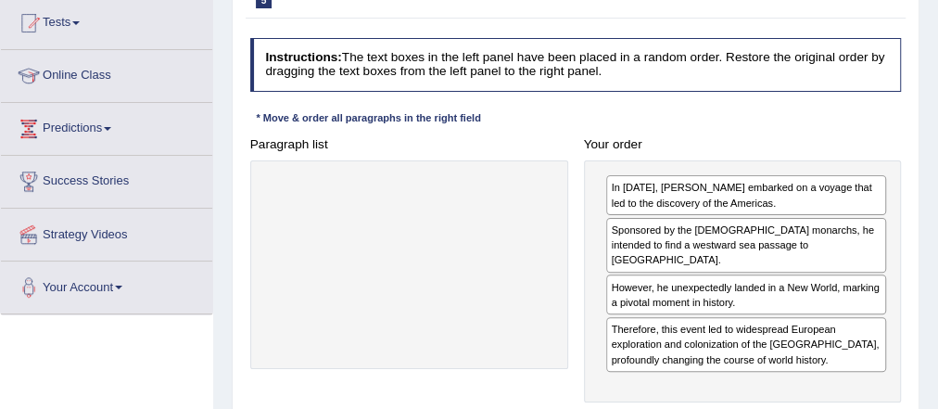
scroll to position [218, 0]
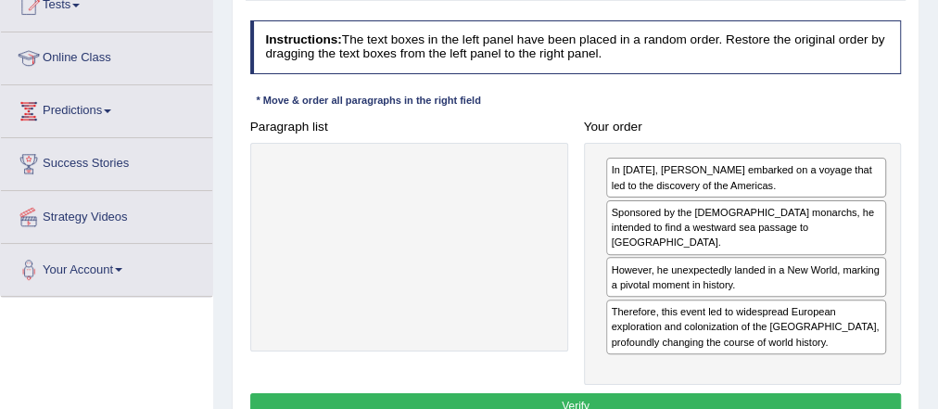
click at [632, 397] on button "Verify" at bounding box center [575, 406] width 651 height 27
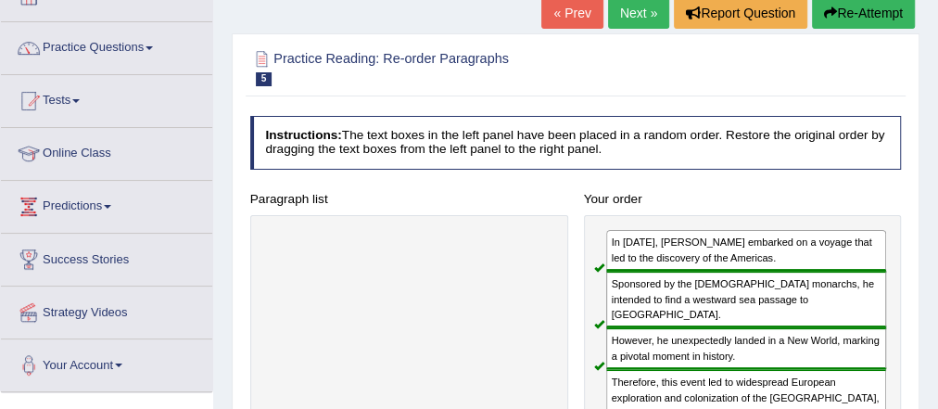
scroll to position [122, 0]
click at [870, 11] on button "Re-Attempt" at bounding box center [863, 13] width 103 height 32
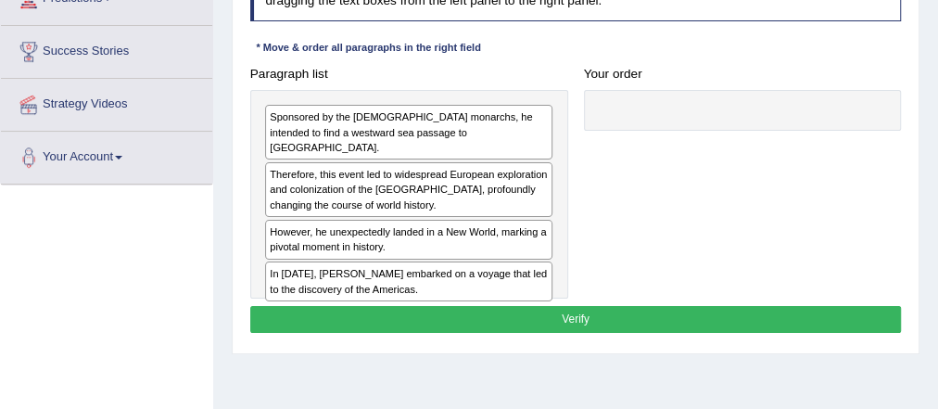
drag, startPoint x: 619, startPoint y: 348, endPoint x: 613, endPoint y: 432, distance: 84.5
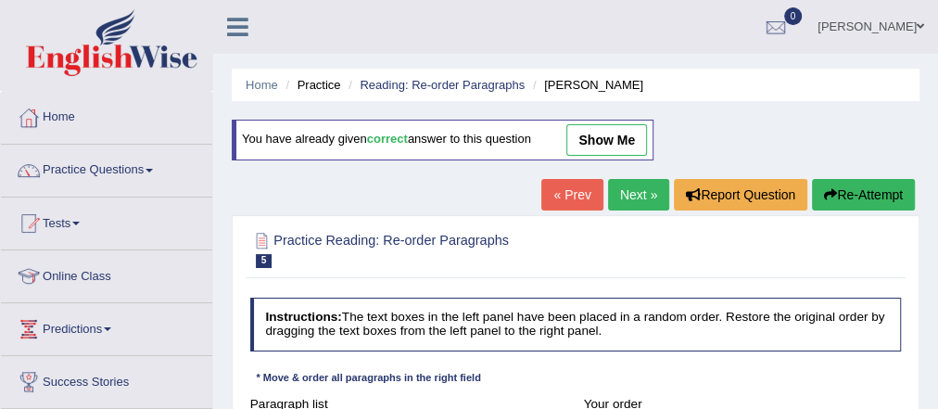
click at [639, 196] on link "Next »" at bounding box center [638, 195] width 61 height 32
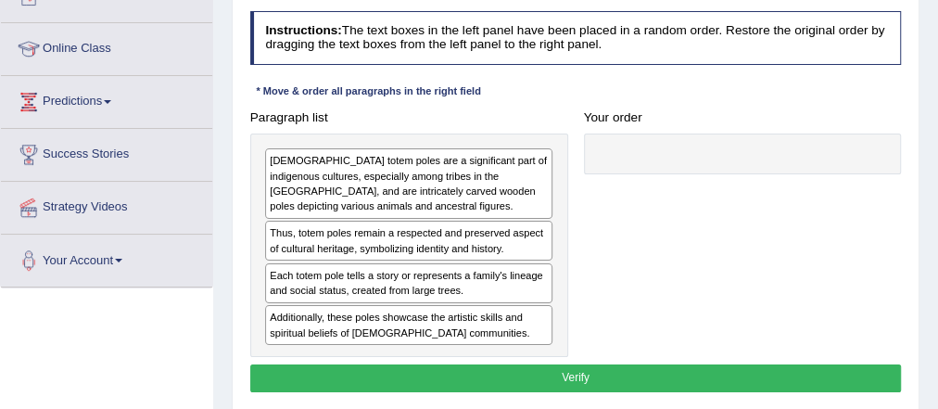
click at [552, 163] on div "[DEMOGRAPHIC_DATA] totem poles are a significant part of indigenous cultures, e…" at bounding box center [408, 183] width 287 height 70
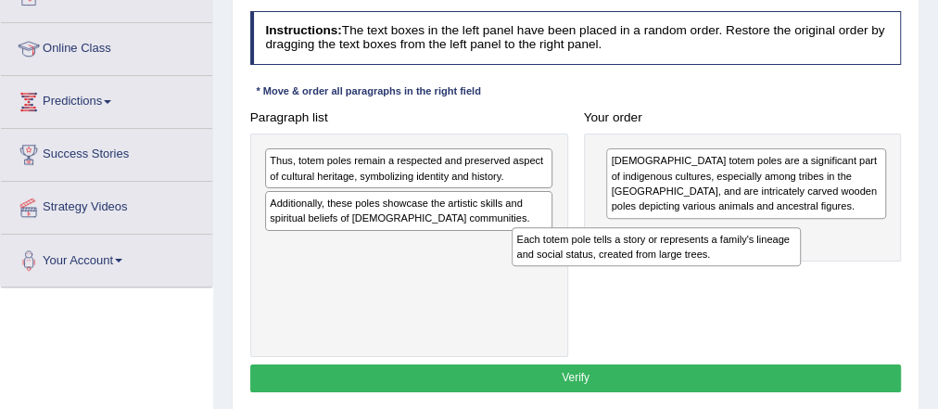
drag, startPoint x: 460, startPoint y: 213, endPoint x: 786, endPoint y: 257, distance: 329.1
click at [786, 257] on div "Paragraph list Thus, totem poles remain a respected and preserved aspect of cul…" at bounding box center [575, 230] width 667 height 253
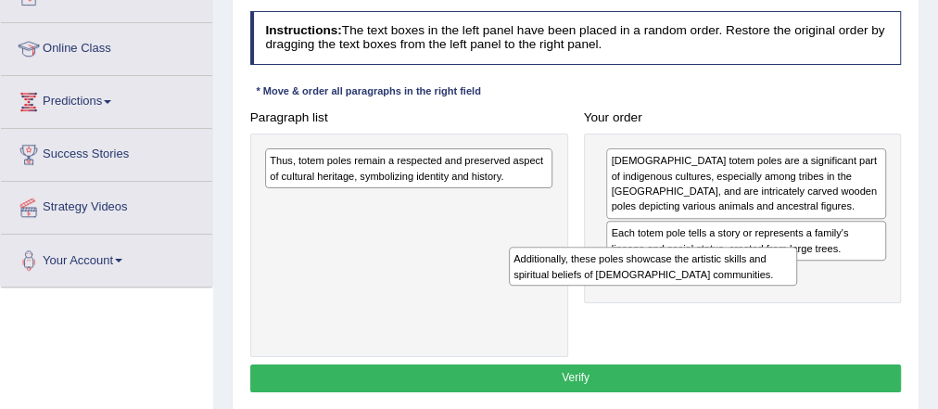
drag, startPoint x: 496, startPoint y: 206, endPoint x: 793, endPoint y: 290, distance: 309.2
click at [792, 290] on div "Paragraph list Thus, totem poles remain a respected and preserved aspect of cul…" at bounding box center [575, 230] width 667 height 253
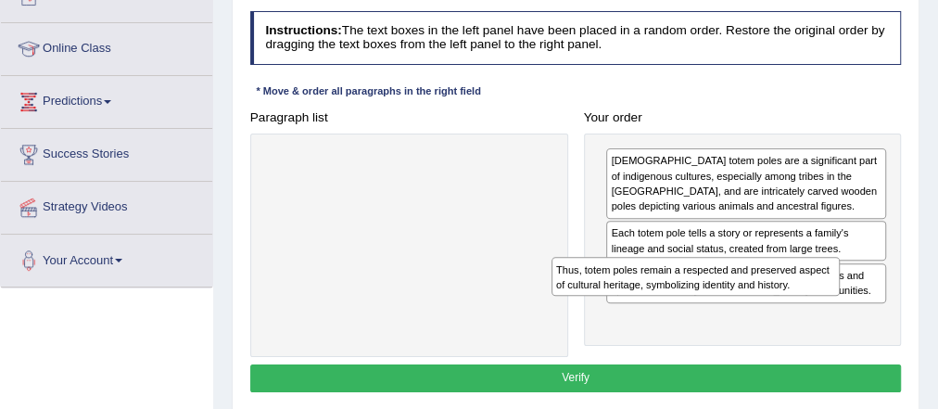
drag, startPoint x: 475, startPoint y: 158, endPoint x: 816, endPoint y: 296, distance: 367.6
click at [816, 295] on div "Paragraph list Thus, totem poles remain a respected and preserved aspect of cul…" at bounding box center [575, 230] width 667 height 253
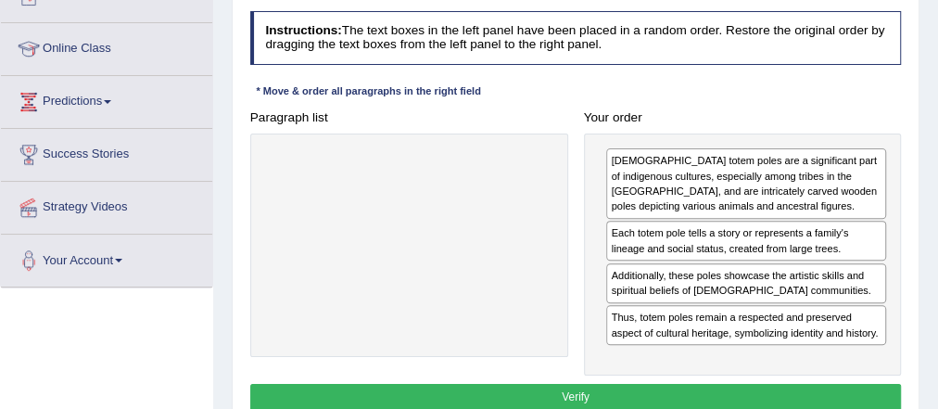
click at [660, 390] on button "Verify" at bounding box center [575, 397] width 651 height 27
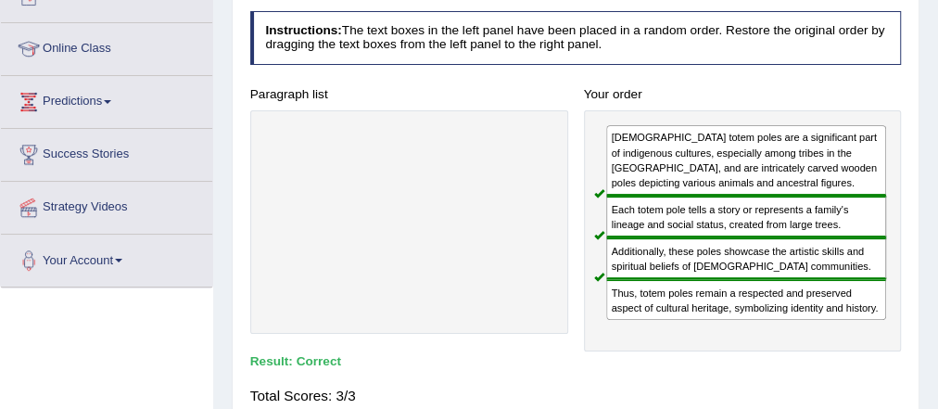
click at [703, 134] on div "[DEMOGRAPHIC_DATA] totem poles are a significant part of indigenous cultures, e…" at bounding box center [746, 160] width 280 height 70
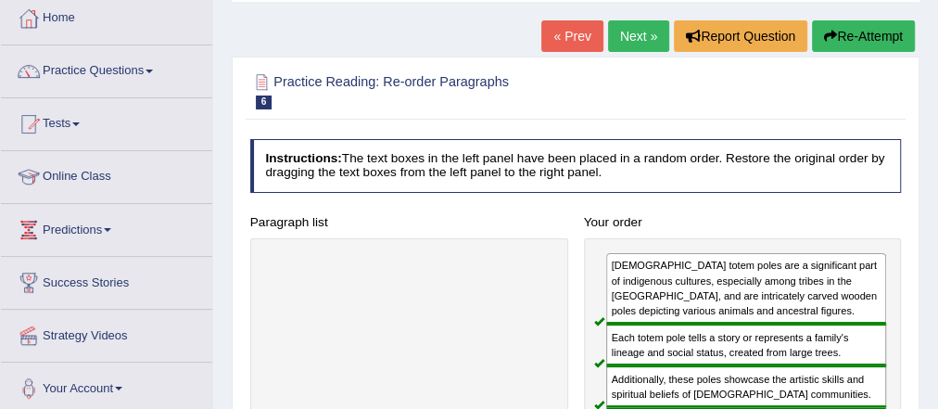
click at [640, 23] on link "Next »" at bounding box center [638, 36] width 61 height 32
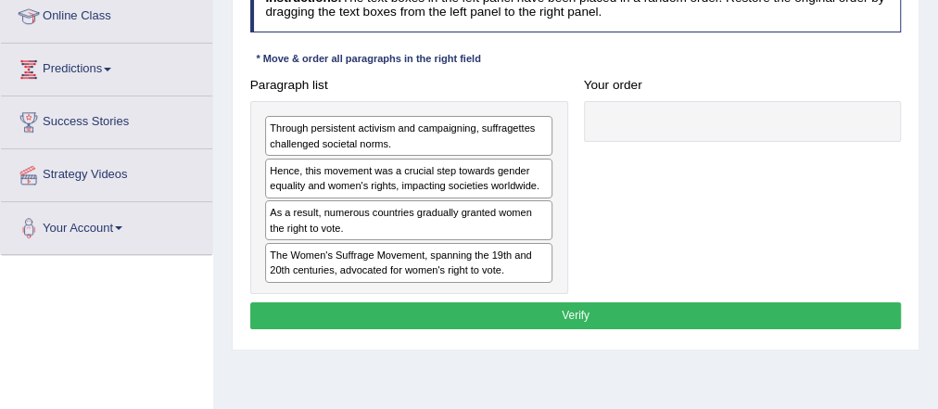
click at [481, 320] on button "Verify" at bounding box center [575, 315] width 651 height 27
click at [552, 243] on div "The Women's Suffrage Movement, spanning the 19th and 20th centuries, advocated …" at bounding box center [408, 263] width 287 height 40
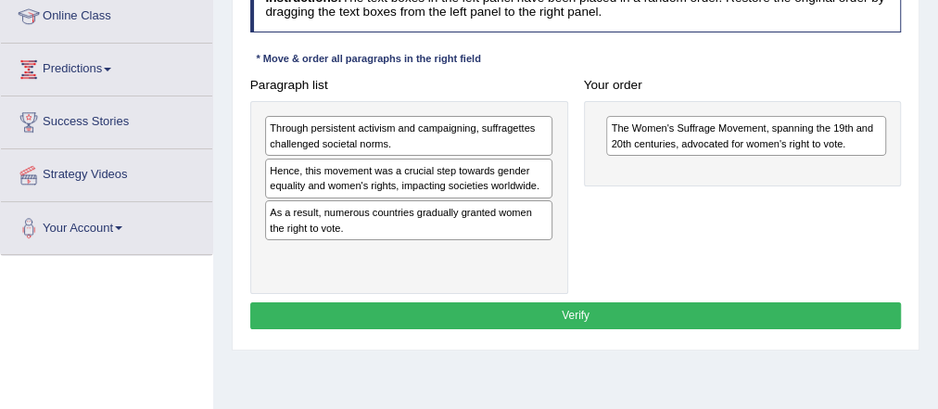
drag, startPoint x: 493, startPoint y: 245, endPoint x: 598, endPoint y: 198, distance: 114.5
click at [590, 213] on div "Paragraph list Through persistent activism and campaigning, suffragettes challe…" at bounding box center [575, 182] width 667 height 222
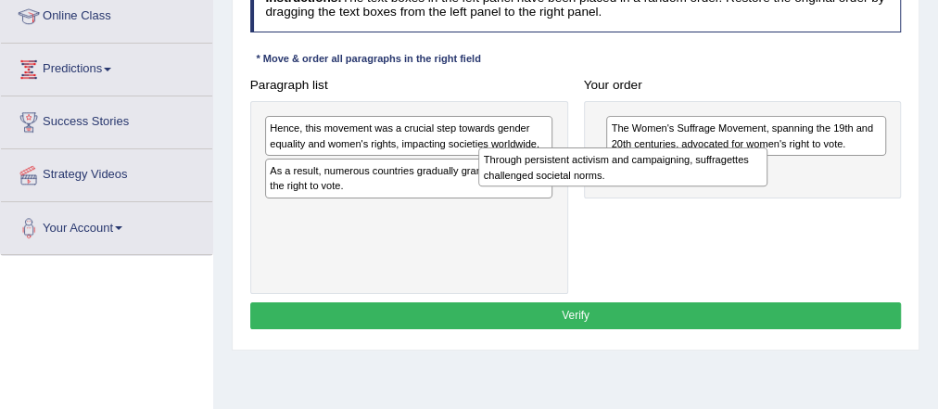
drag, startPoint x: 461, startPoint y: 138, endPoint x: 721, endPoint y: 181, distance: 263.9
click at [720, 183] on div "Through persistent activism and campaigning, suffragettes challenged societal n…" at bounding box center [622, 166] width 288 height 39
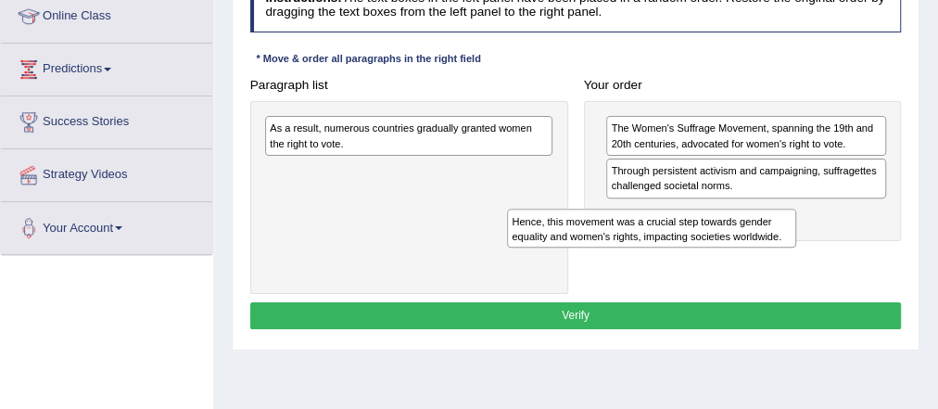
drag, startPoint x: 520, startPoint y: 140, endPoint x: 795, endPoint y: 244, distance: 294.1
click at [796, 245] on div "Paragraph list Hence, this movement was a crucial step towards gender equality …" at bounding box center [575, 182] width 667 height 222
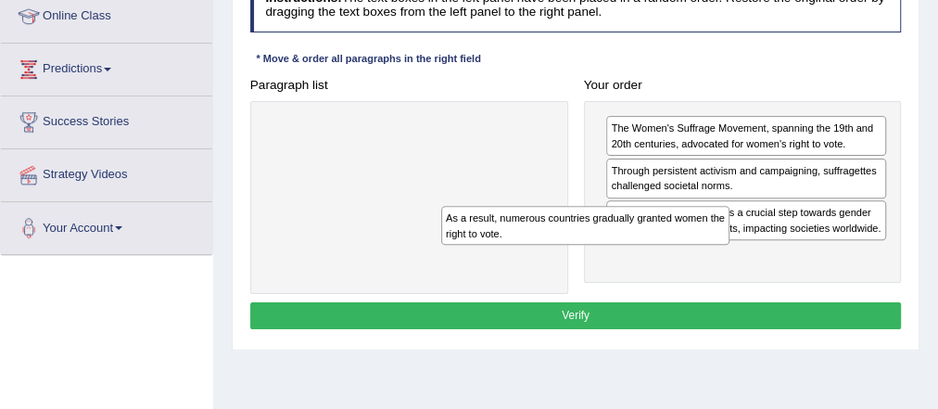
drag, startPoint x: 478, startPoint y: 145, endPoint x: 784, endPoint y: 320, distance: 351.9
click at [784, 320] on div "Instructions: The text boxes in the left panel have been placed in a random ord…" at bounding box center [575, 156] width 659 height 371
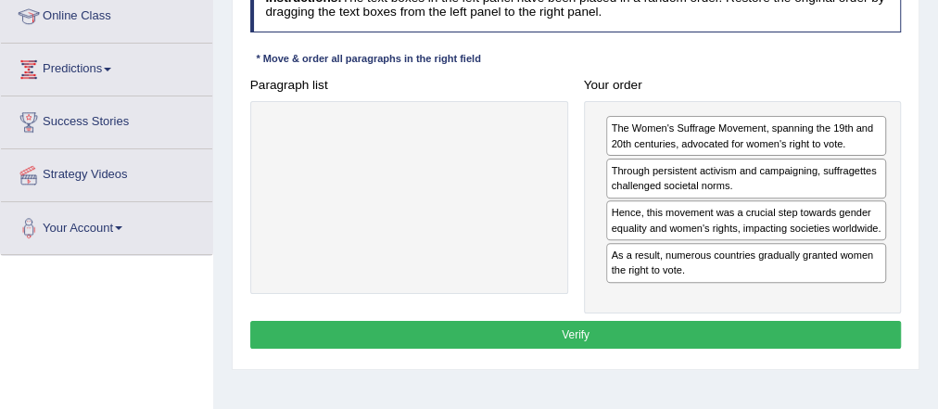
click at [676, 321] on button "Verify" at bounding box center [575, 334] width 651 height 27
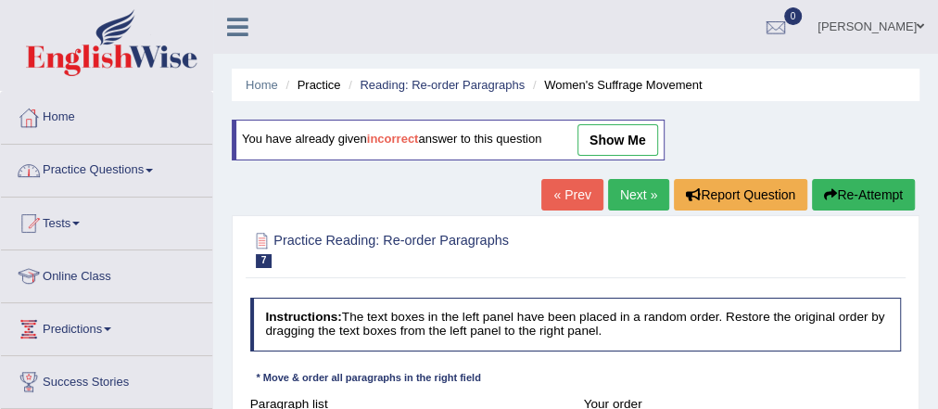
click at [158, 172] on link "Practice Questions" at bounding box center [106, 168] width 211 height 46
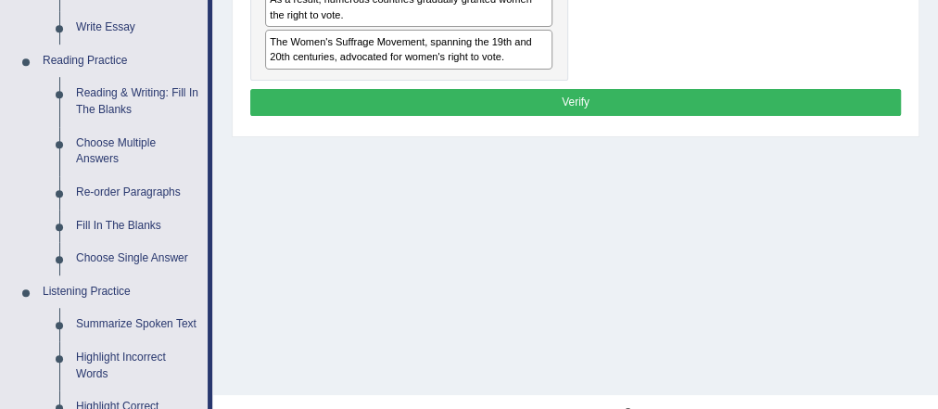
scroll to position [533, 0]
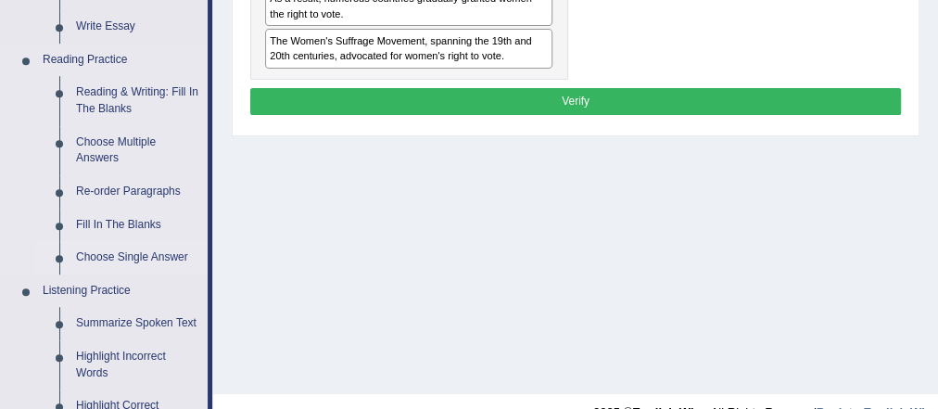
click at [128, 252] on link "Choose Single Answer" at bounding box center [138, 257] width 140 height 33
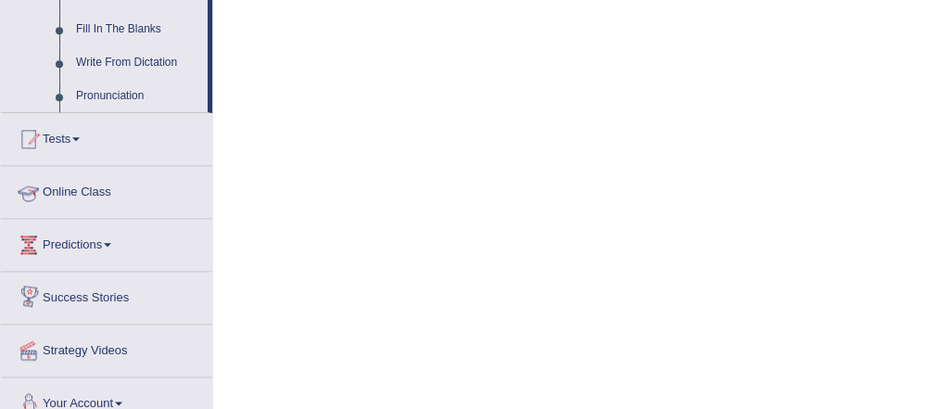
scroll to position [902, 0]
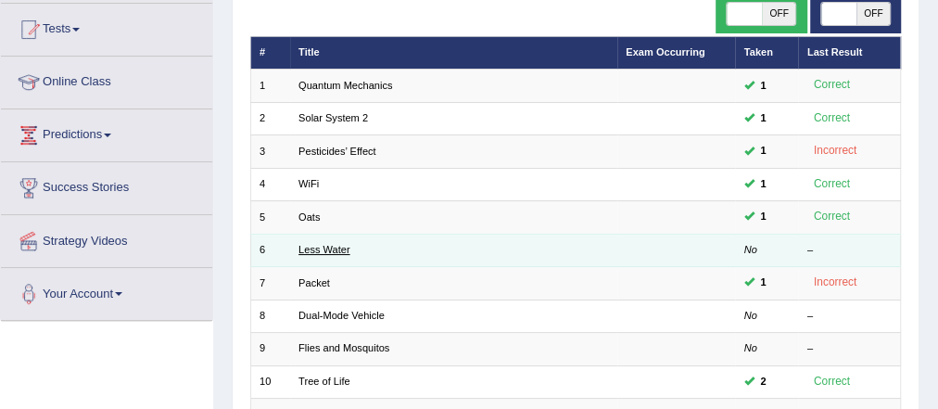
click at [322, 249] on link "Less Water" at bounding box center [323, 249] width 51 height 11
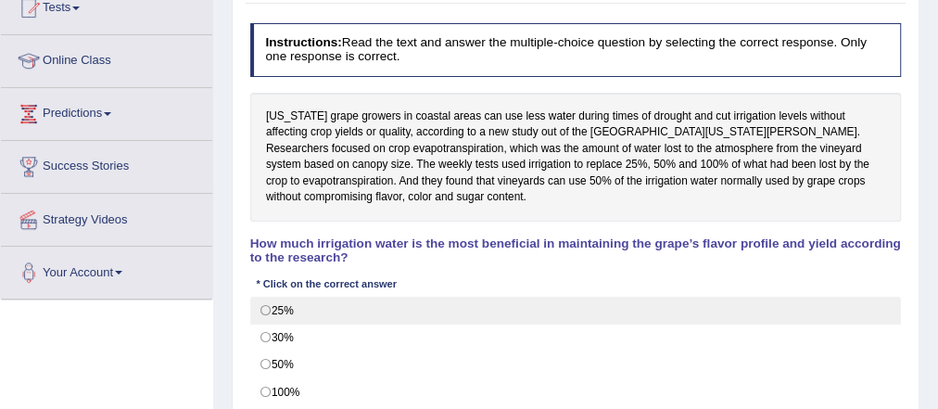
scroll to position [300, 0]
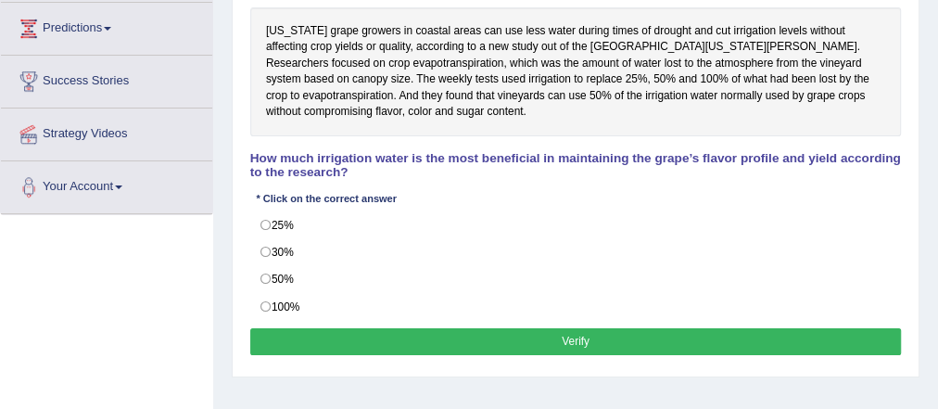
click at [100, 311] on div "Toggle navigation Home Practice Questions Speaking Practice Read Aloud Repeat S…" at bounding box center [469, 182] width 938 height 964
click at [815, 192] on div "Instructions: Read the text and answer the multiple-choice question by selectin…" at bounding box center [575, 148] width 659 height 437
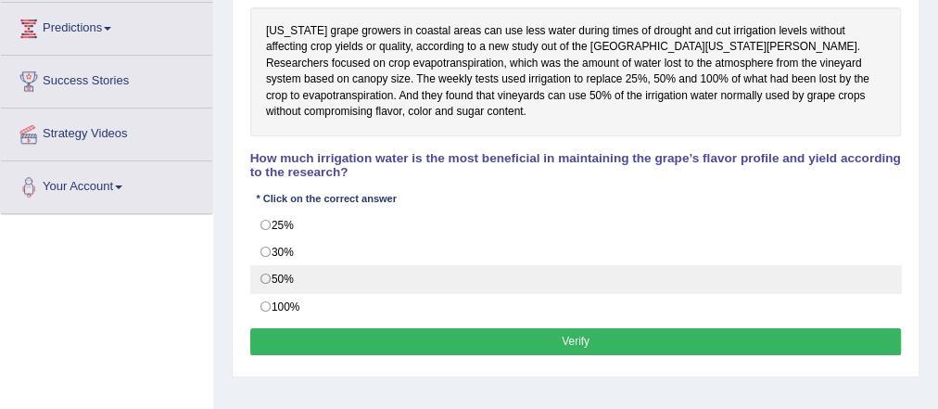
click at [270, 280] on label "50%" at bounding box center [575, 279] width 651 height 28
radio input "true"
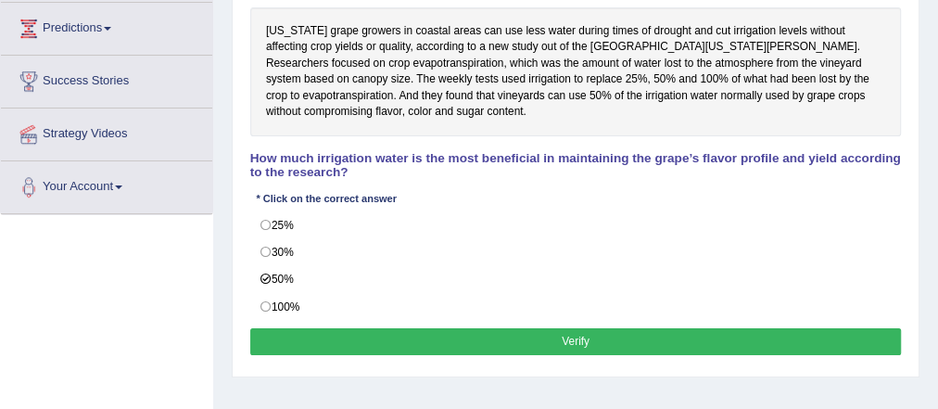
click at [348, 328] on button "Verify" at bounding box center [575, 341] width 651 height 27
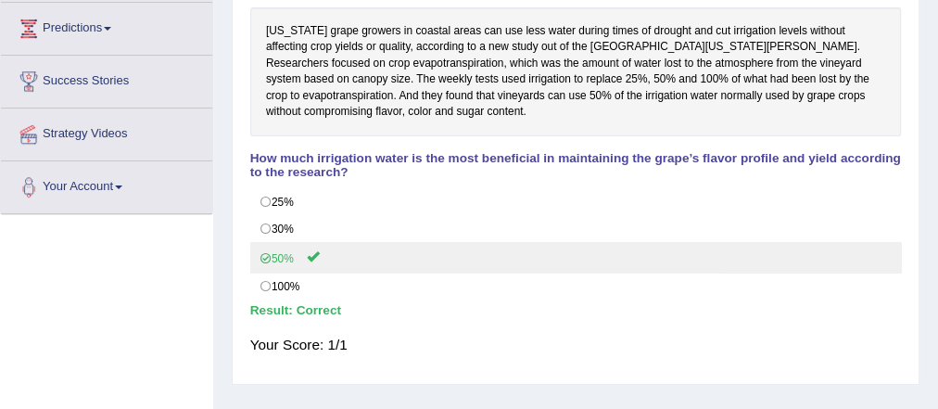
scroll to position [0, 0]
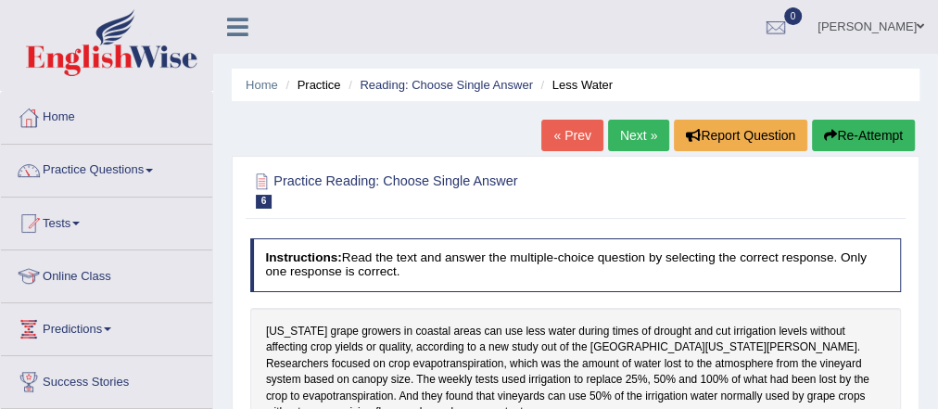
click at [632, 141] on link "Next »" at bounding box center [638, 136] width 61 height 32
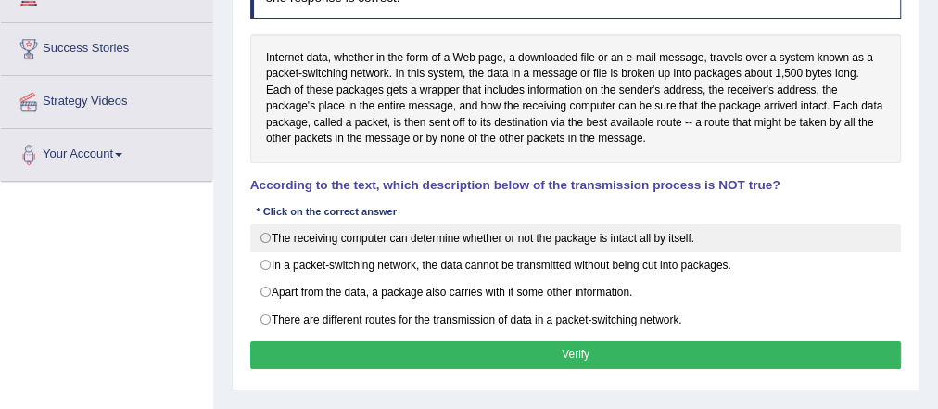
click at [297, 228] on label "The receiving computer can determine whether or not the package is intact all b…" at bounding box center [575, 238] width 651 height 28
radio input "true"
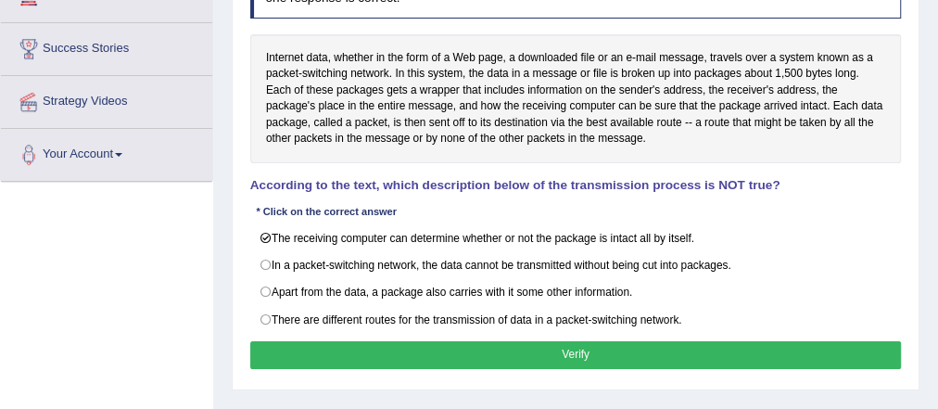
click at [365, 341] on button "Verify" at bounding box center [575, 354] width 651 height 27
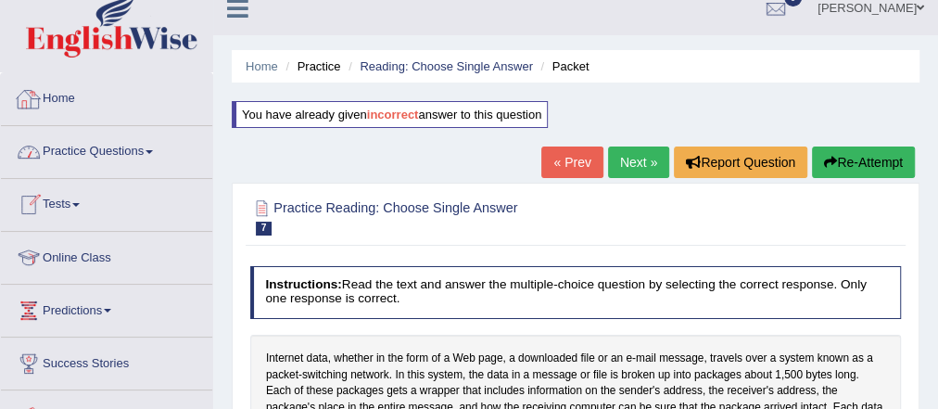
scroll to position [18, 0]
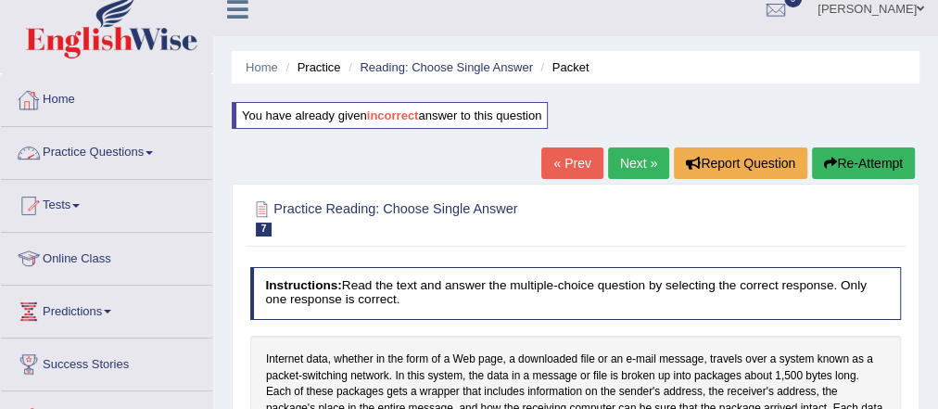
click at [132, 155] on link "Practice Questions" at bounding box center [106, 150] width 211 height 46
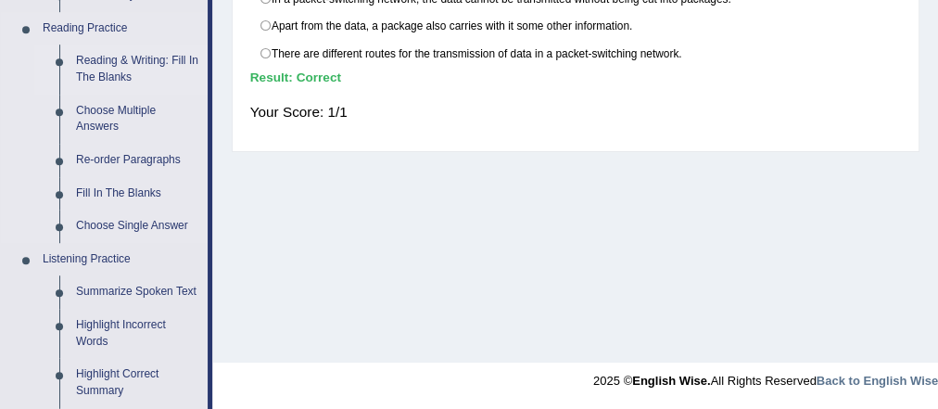
scroll to position [561, 0]
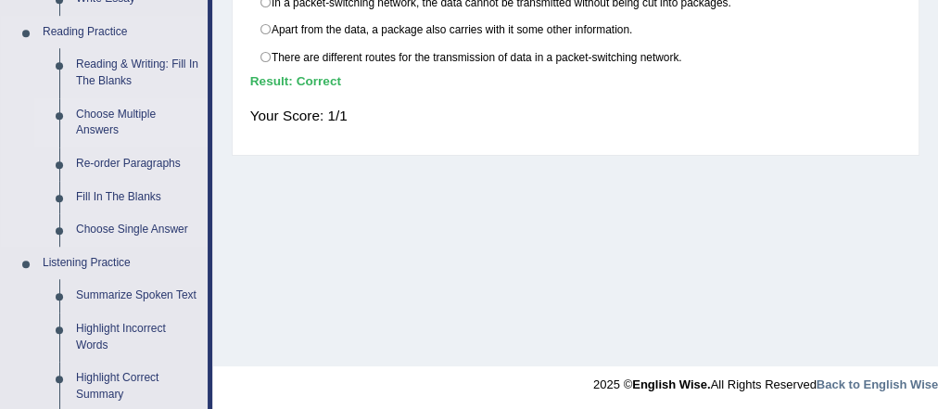
click at [118, 113] on link "Choose Multiple Answers" at bounding box center [138, 122] width 140 height 49
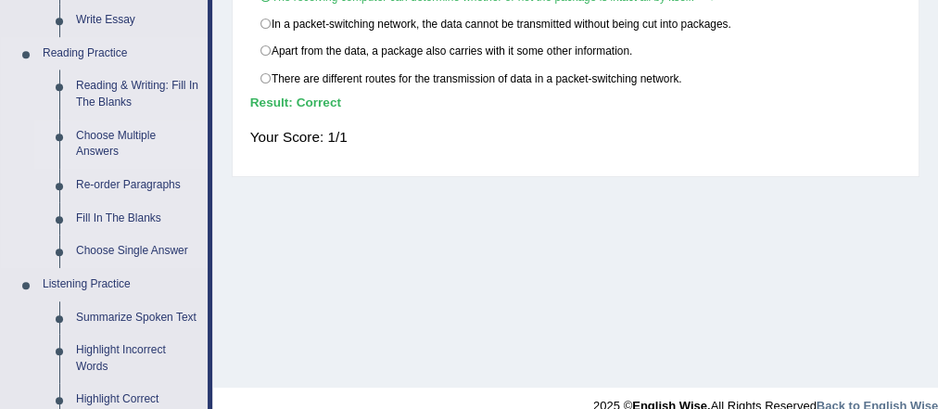
scroll to position [1076, 0]
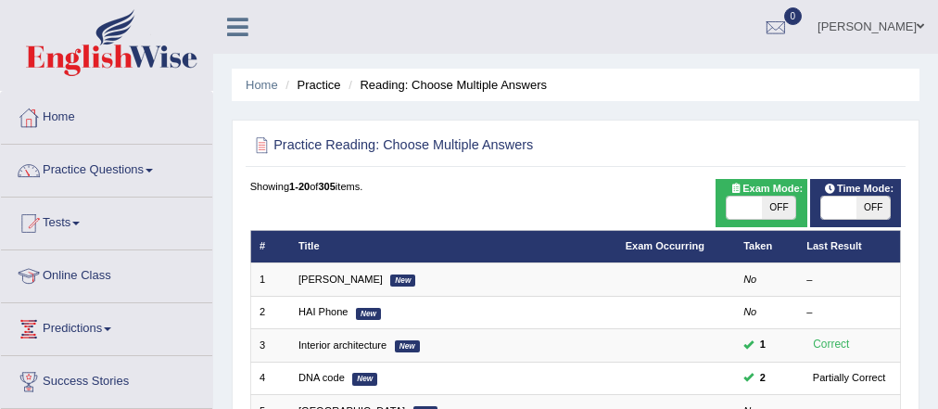
scroll to position [96, 0]
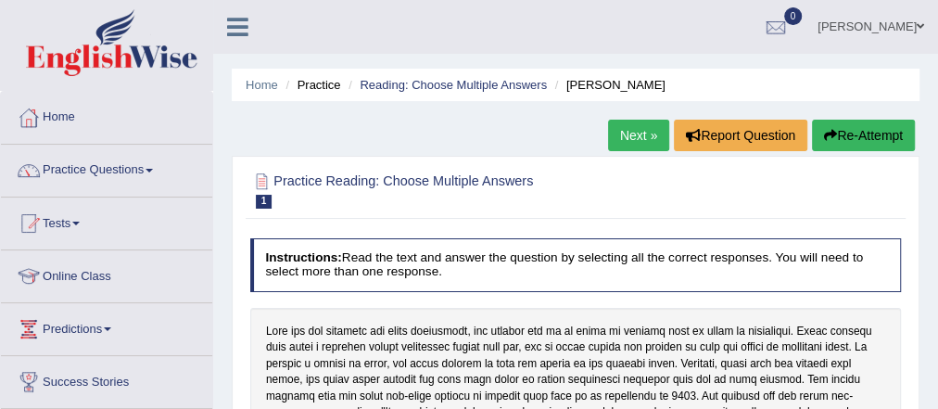
click at [630, 174] on h2 "Practice Reading: Choose Multiple Answers 1 Damian Scarf" at bounding box center [452, 189] width 404 height 39
click at [534, 186] on h2 "Practice Reading: Choose Multiple Answers 1 Damian Scarf" at bounding box center [452, 189] width 404 height 39
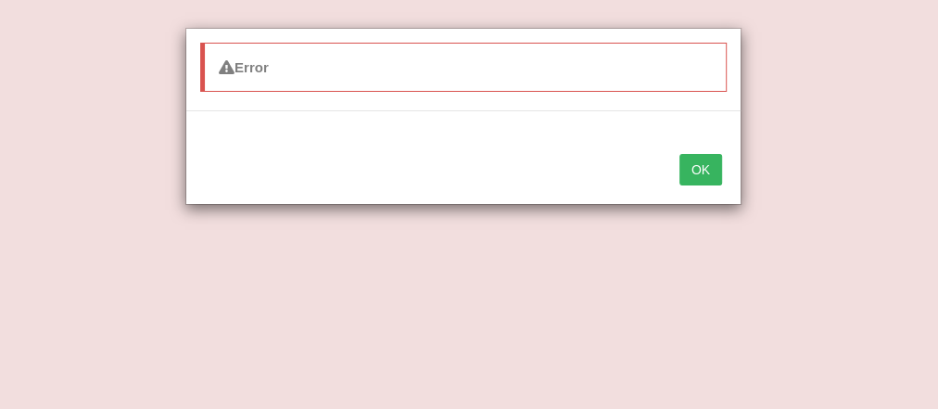
scroll to position [297, 0]
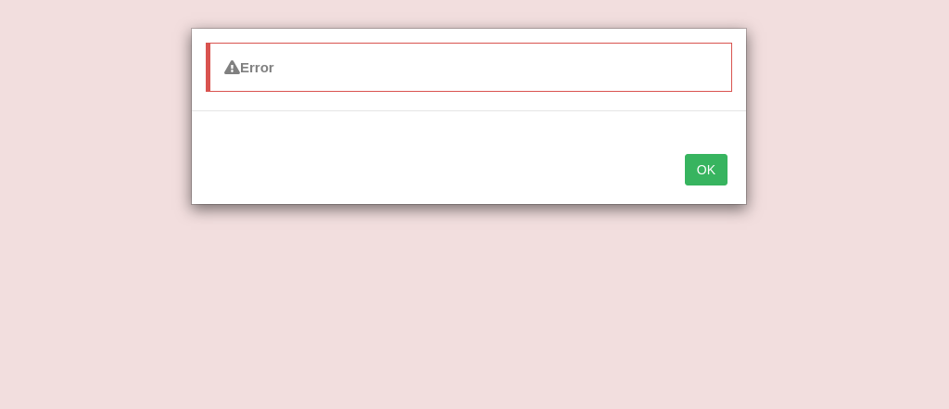
click at [701, 158] on button "OK" at bounding box center [706, 170] width 43 height 32
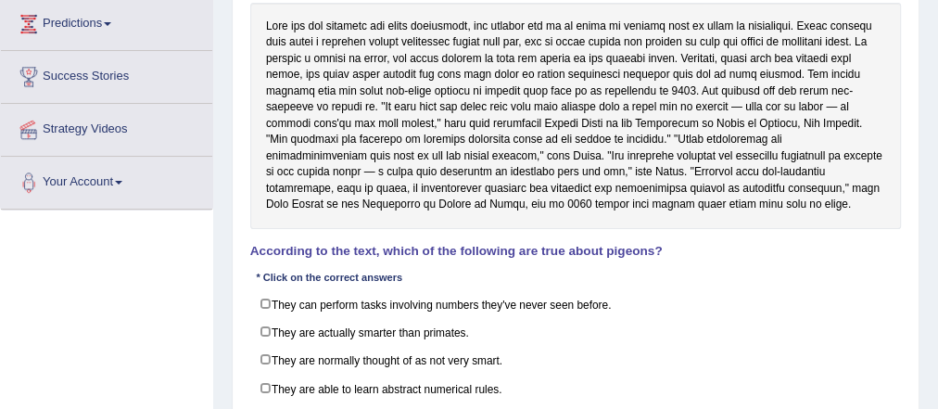
scroll to position [314, 0]
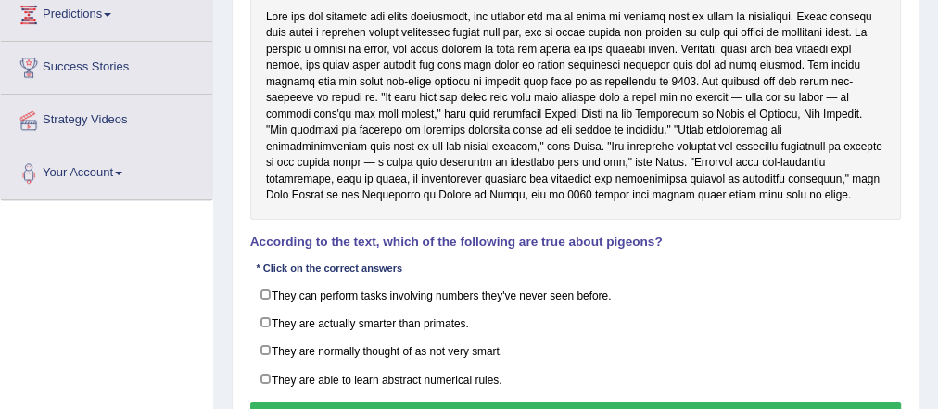
click at [844, 106] on div at bounding box center [575, 107] width 651 height 226
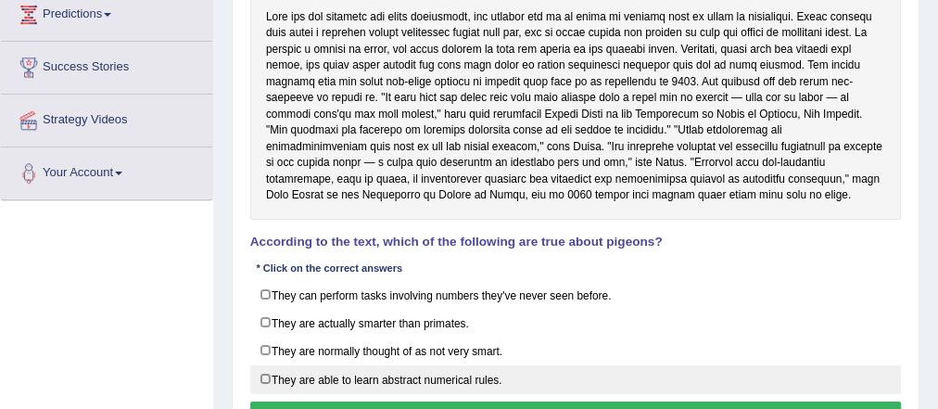
click at [449, 365] on label "They are able to learn abstract numerical rules." at bounding box center [575, 379] width 651 height 29
checkbox input "true"
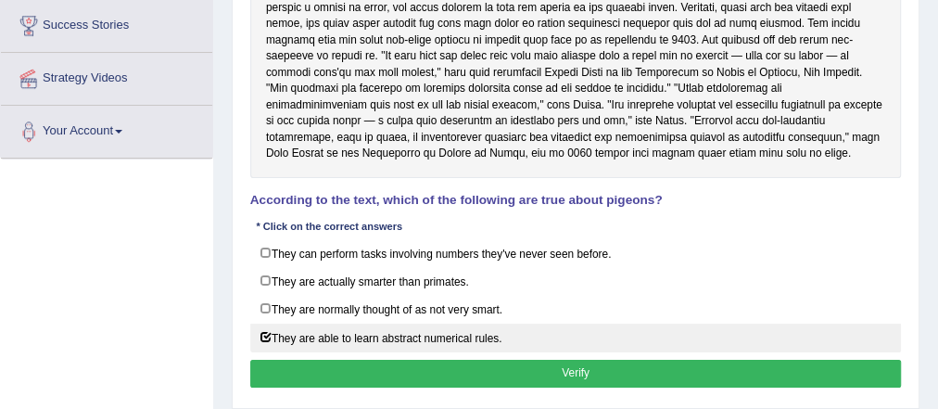
click at [449, 365] on button "Verify" at bounding box center [575, 373] width 651 height 27
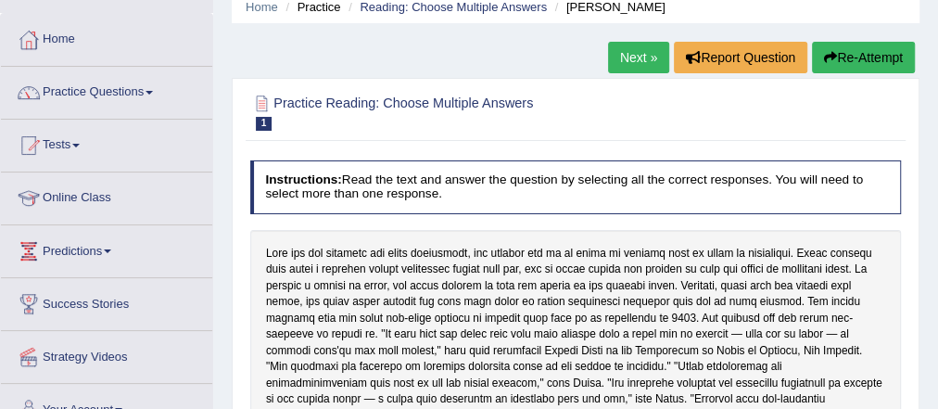
scroll to position [75, 0]
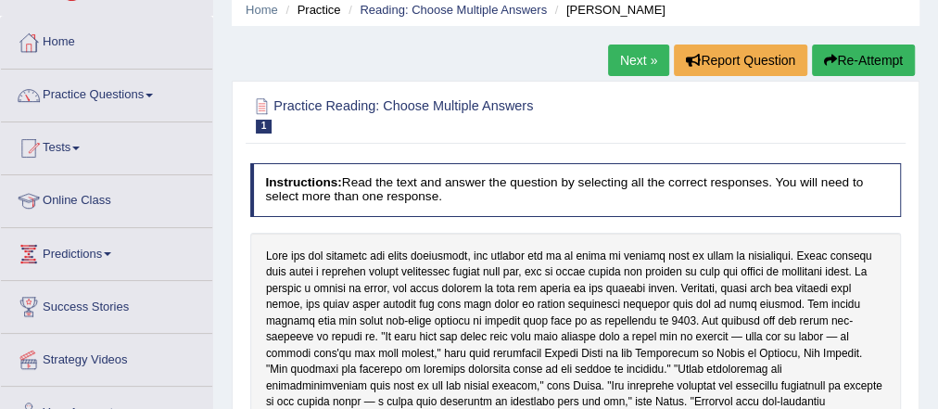
click at [625, 51] on link "Next »" at bounding box center [638, 60] width 61 height 32
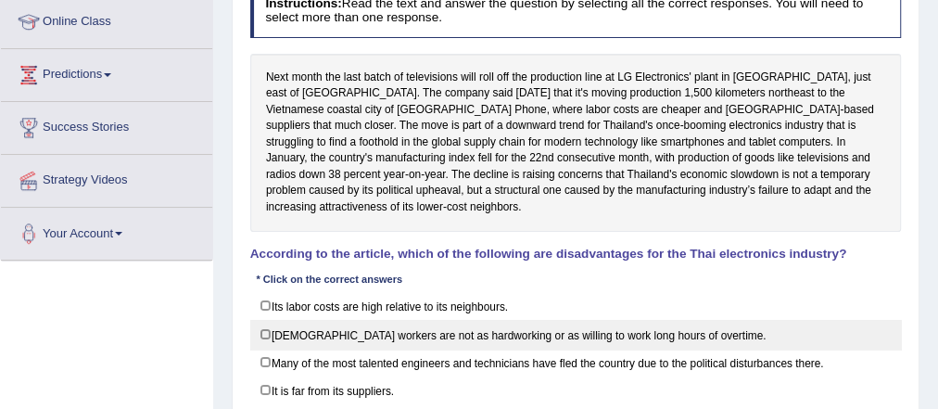
click at [540, 320] on label "[DEMOGRAPHIC_DATA] workers are not as hardworking or as willing to work long ho…" at bounding box center [575, 334] width 651 height 29
checkbox input "true"
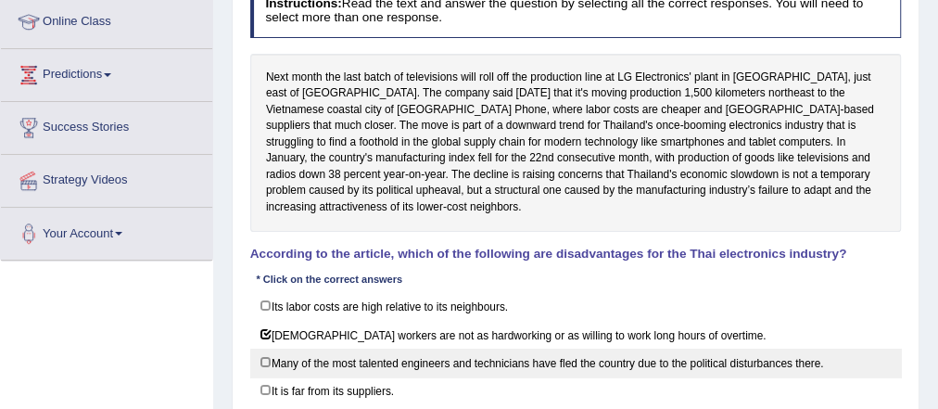
click at [501, 352] on label "Many of the most talented engineers and technicians have fled the country due t…" at bounding box center [575, 362] width 651 height 29
checkbox input "true"
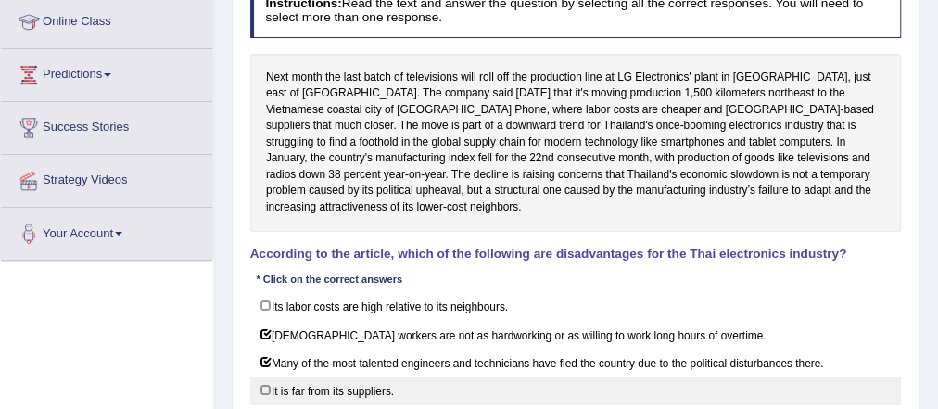
click at [485, 376] on label "It is far from its suppliers." at bounding box center [575, 390] width 651 height 29
checkbox input "true"
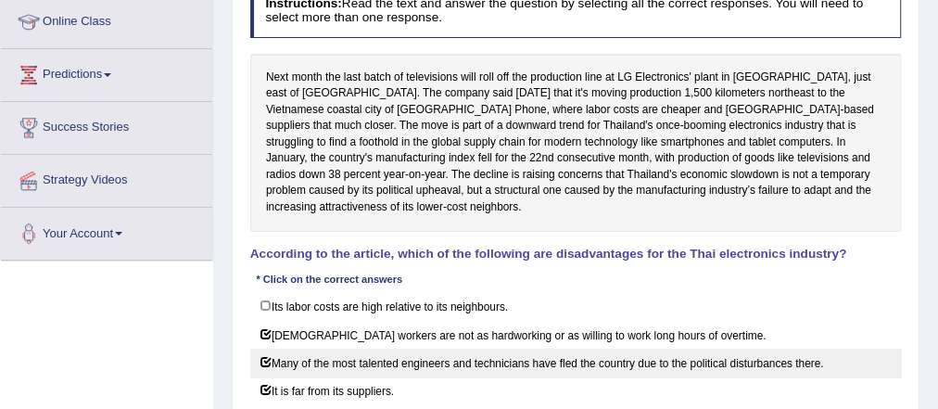
click at [499, 348] on label "Many of the most talented engineers and technicians have fled the country due t…" at bounding box center [575, 362] width 651 height 29
checkbox input "false"
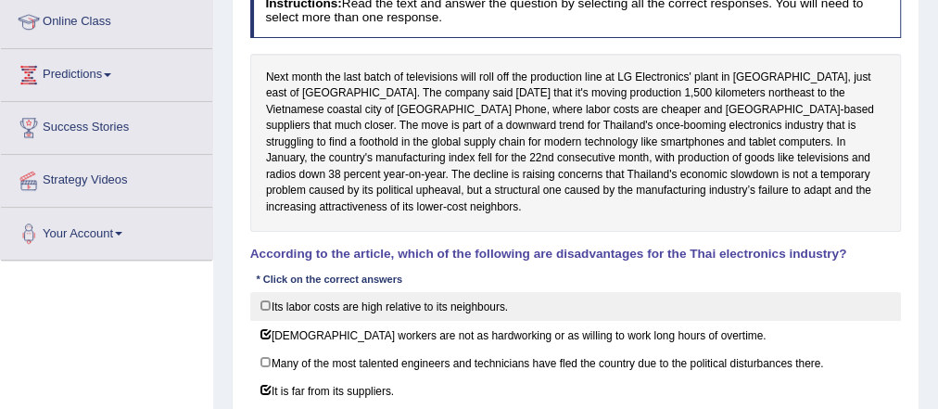
drag, startPoint x: 493, startPoint y: 266, endPoint x: 487, endPoint y: 288, distance: 23.2
click at [487, 288] on div "Instructions: Read the text and answer the question by selecting all the correc…" at bounding box center [575, 215] width 659 height 476
click at [487, 292] on label "Its labor costs are high relative to its neighbours." at bounding box center [575, 306] width 651 height 29
checkbox input "true"
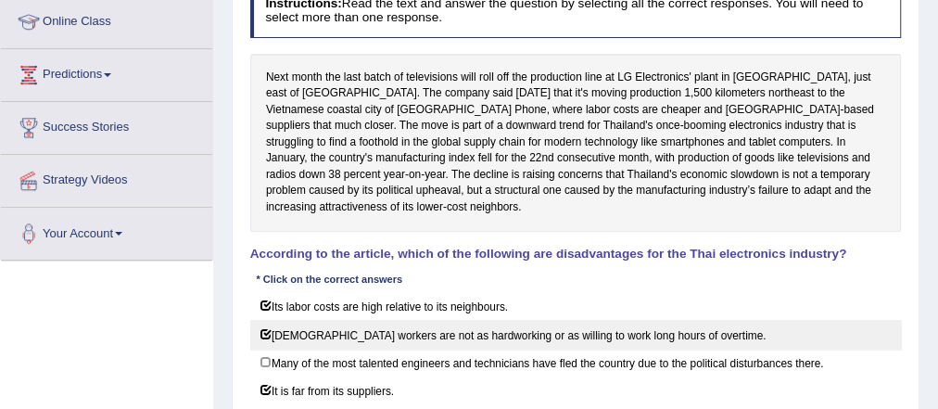
click at [482, 320] on label "[DEMOGRAPHIC_DATA] workers are not as hardworking or as willing to work long ho…" at bounding box center [575, 334] width 651 height 29
click at [529, 321] on label "[DEMOGRAPHIC_DATA] workers are not as hardworking or as willing to work long ho…" at bounding box center [575, 334] width 651 height 29
checkbox input "false"
